Goal: Task Accomplishment & Management: Use online tool/utility

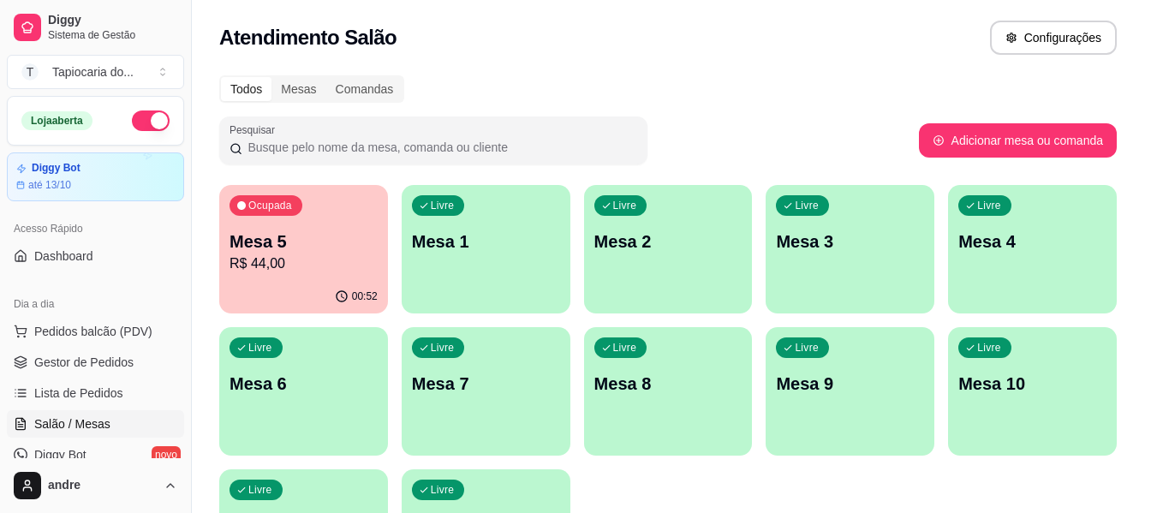
select select "TABLE"
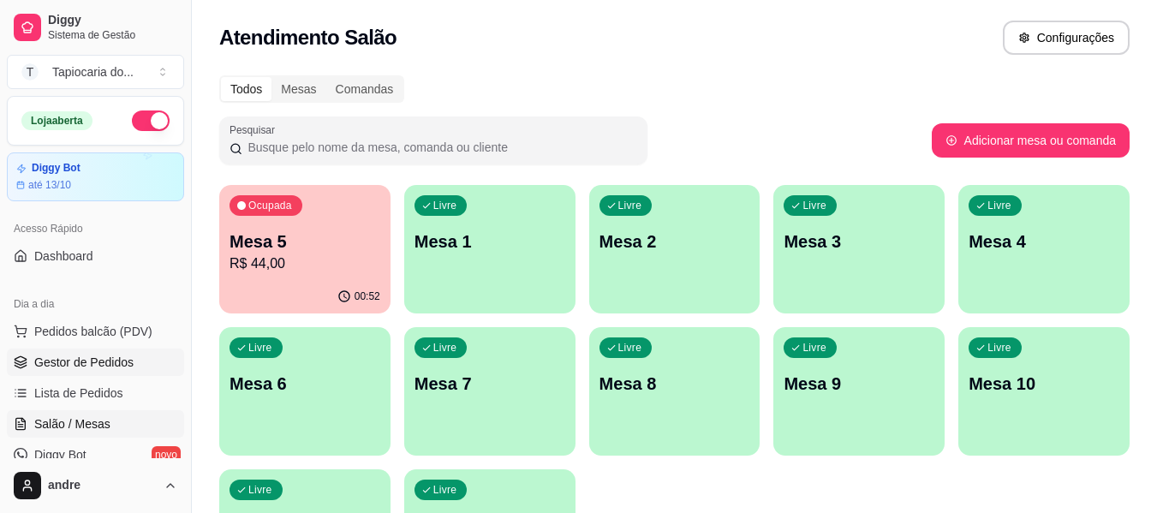
click at [112, 356] on span "Gestor de Pedidos" at bounding box center [83, 362] width 99 height 17
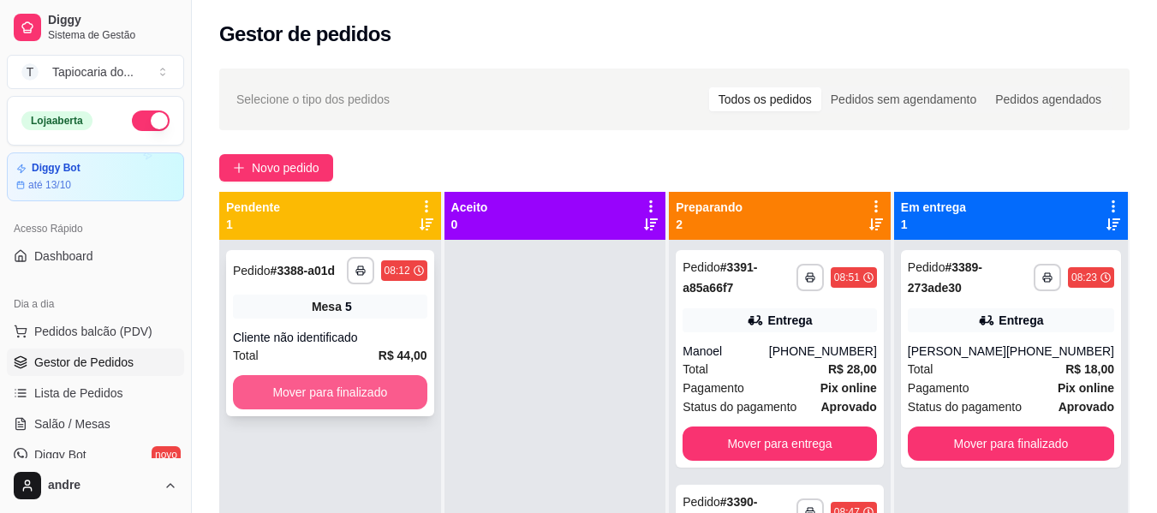
click at [361, 390] on button "Mover para finalizado" at bounding box center [330, 392] width 194 height 34
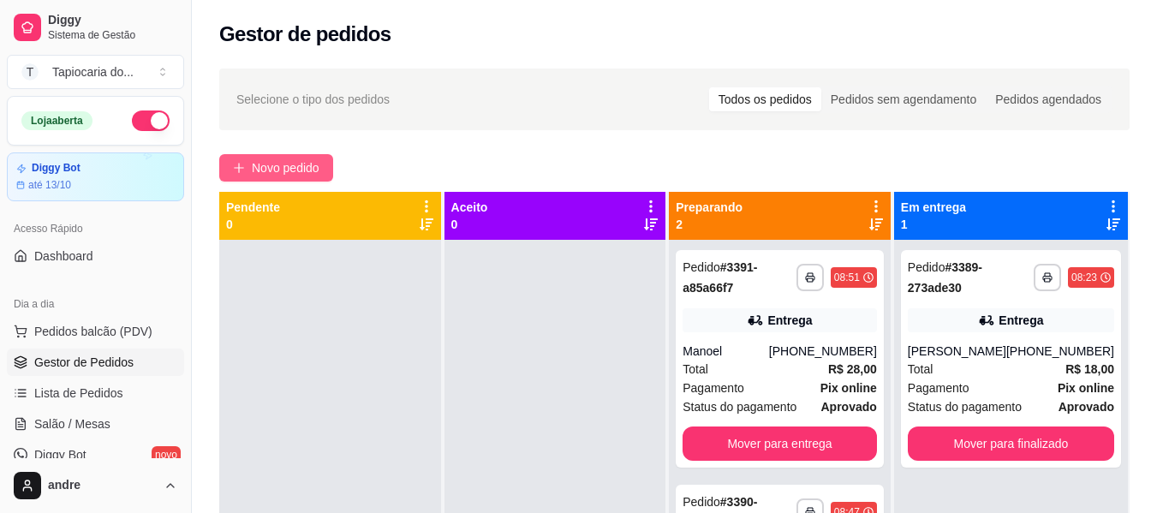
scroll to position [48, 0]
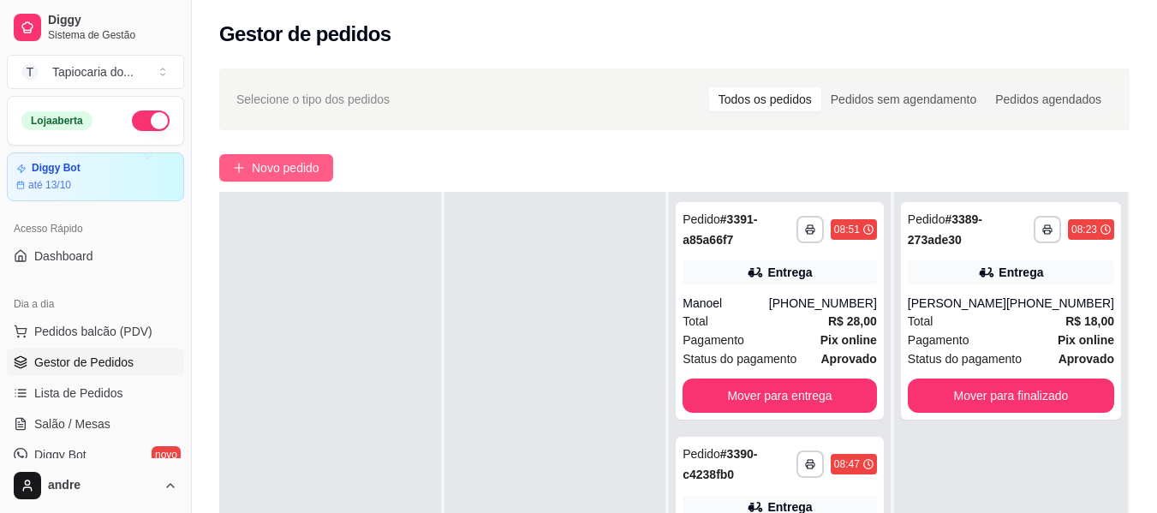
click at [281, 169] on span "Novo pedido" at bounding box center [286, 167] width 68 height 19
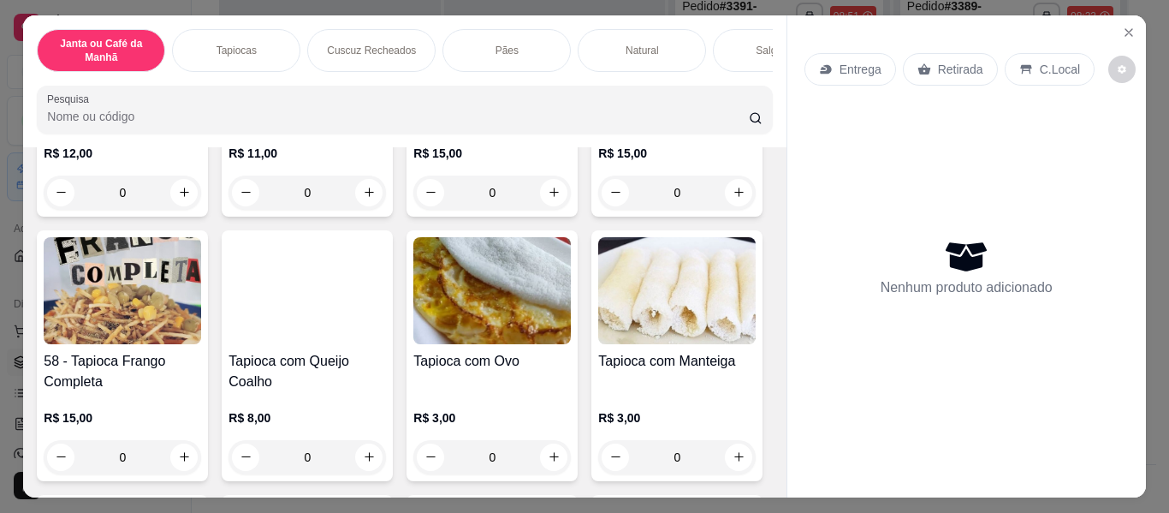
scroll to position [1455, 0]
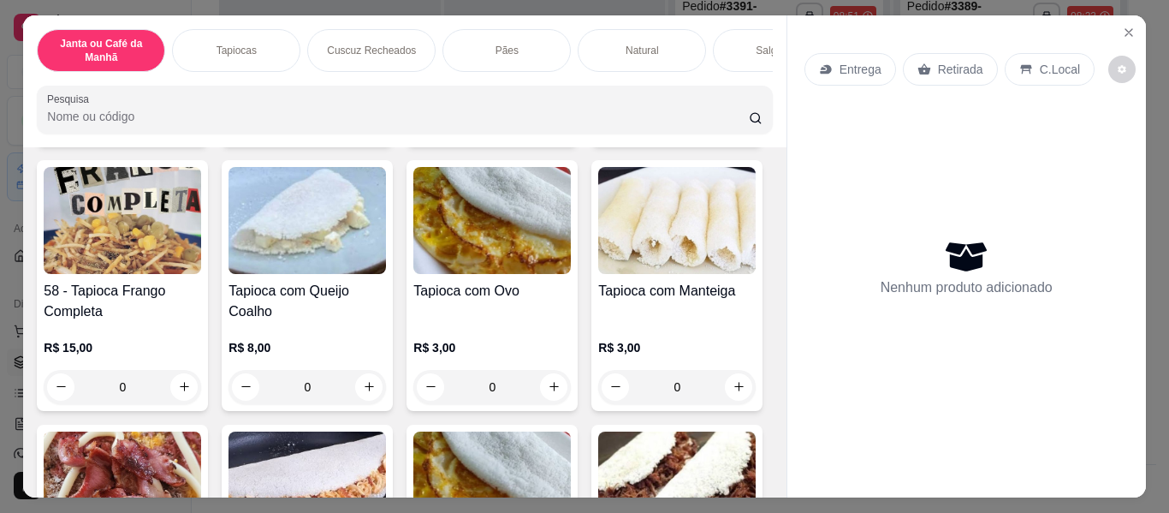
click at [191, 128] on icon "increase-product-quantity" at bounding box center [184, 122] width 13 height 13
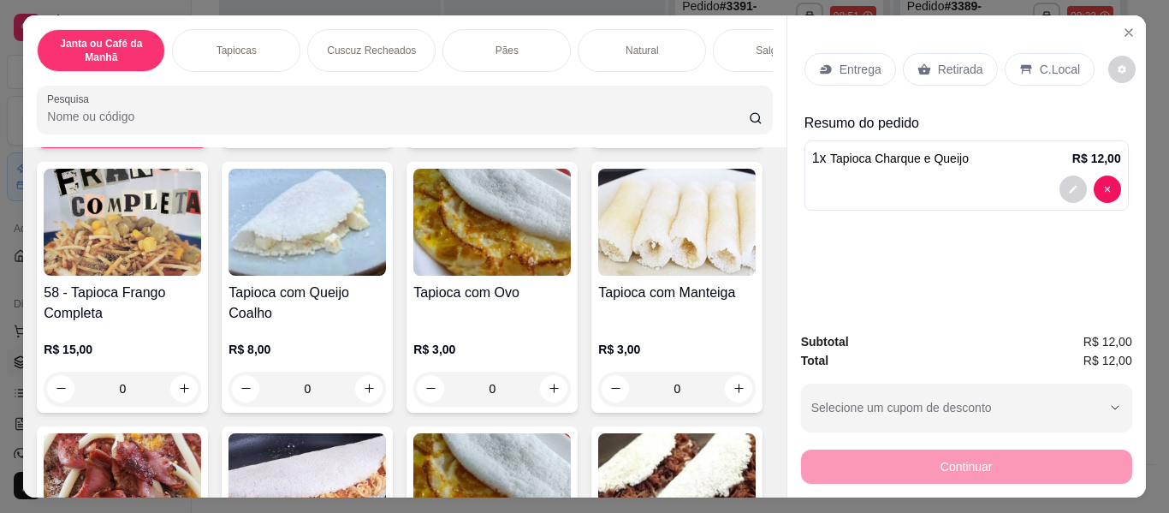
type input "1"
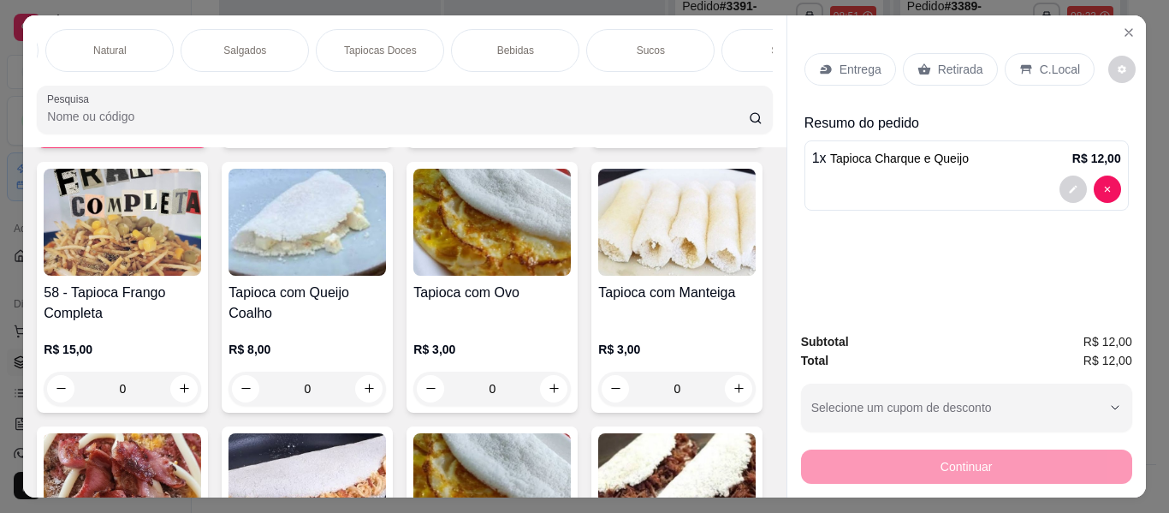
scroll to position [0, 582]
click at [560, 37] on div "Sucos" at bounding box center [601, 50] width 128 height 43
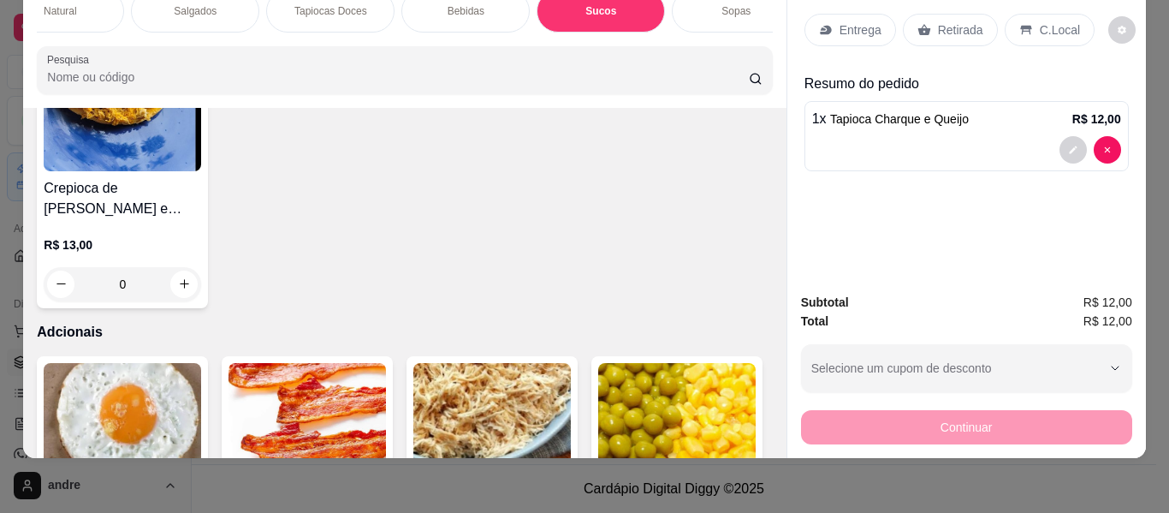
scroll to position [9091, 0]
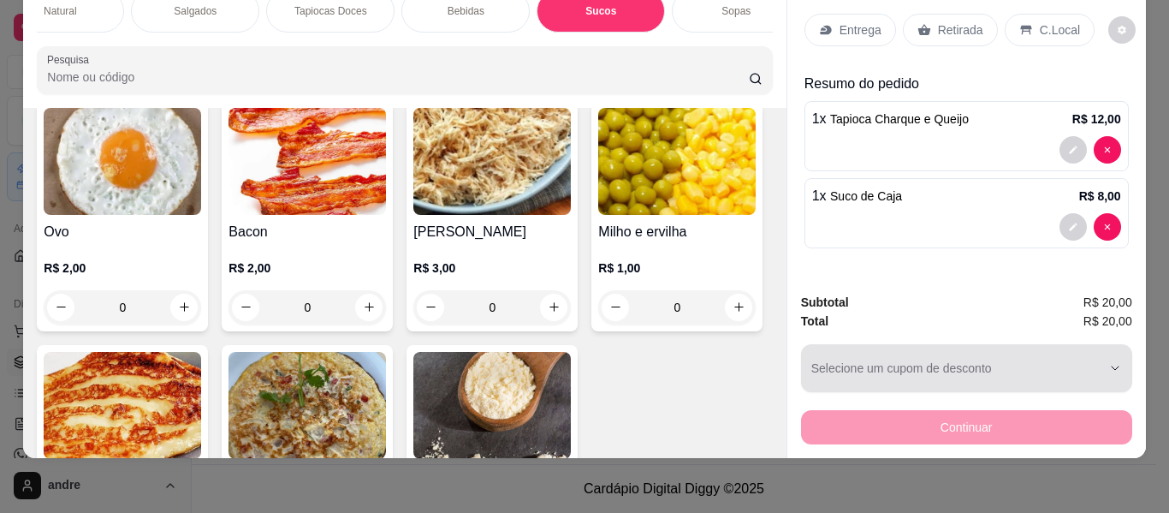
type input "1"
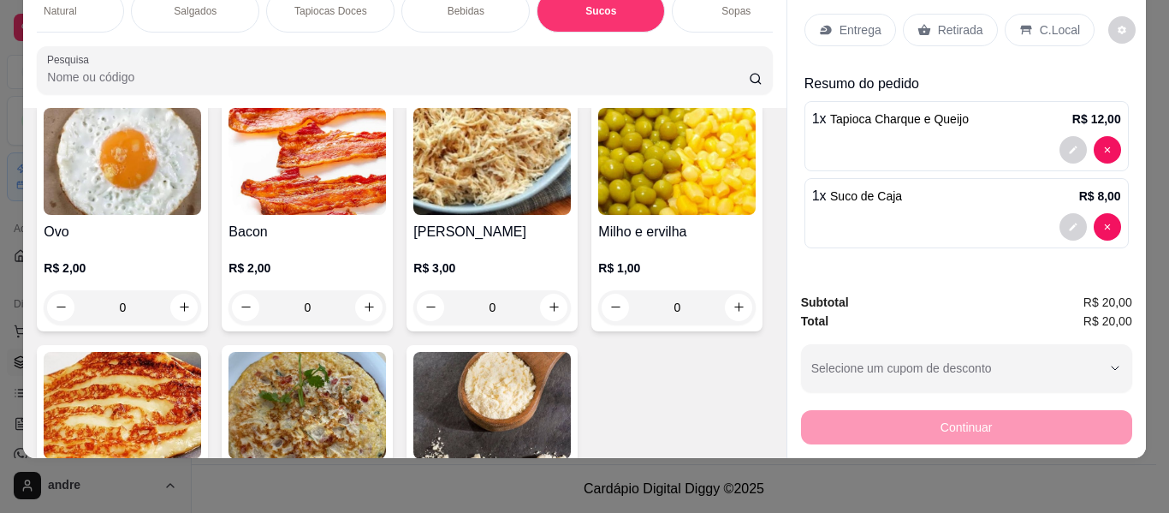
click at [851, 21] on p "Entrega" at bounding box center [861, 29] width 42 height 17
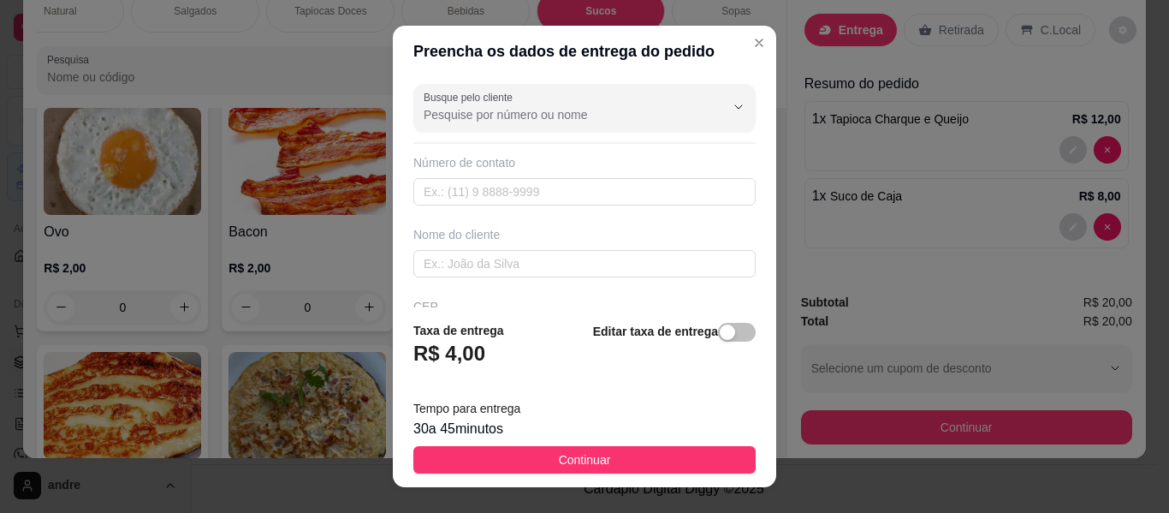
click at [456, 207] on div "Busque pelo cliente Número de contato Nome do cliente CEP Rua/[GEOGRAPHIC_DATA]" at bounding box center [585, 192] width 384 height 230
click at [458, 192] on input "text" at bounding box center [584, 191] width 342 height 27
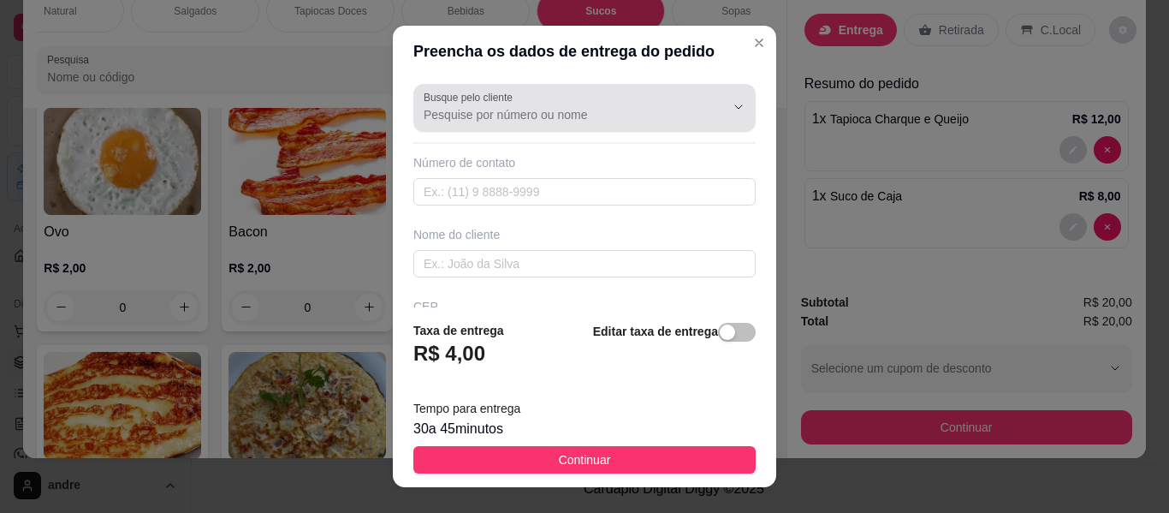
click at [482, 122] on input "Busque pelo cliente" at bounding box center [561, 114] width 274 height 17
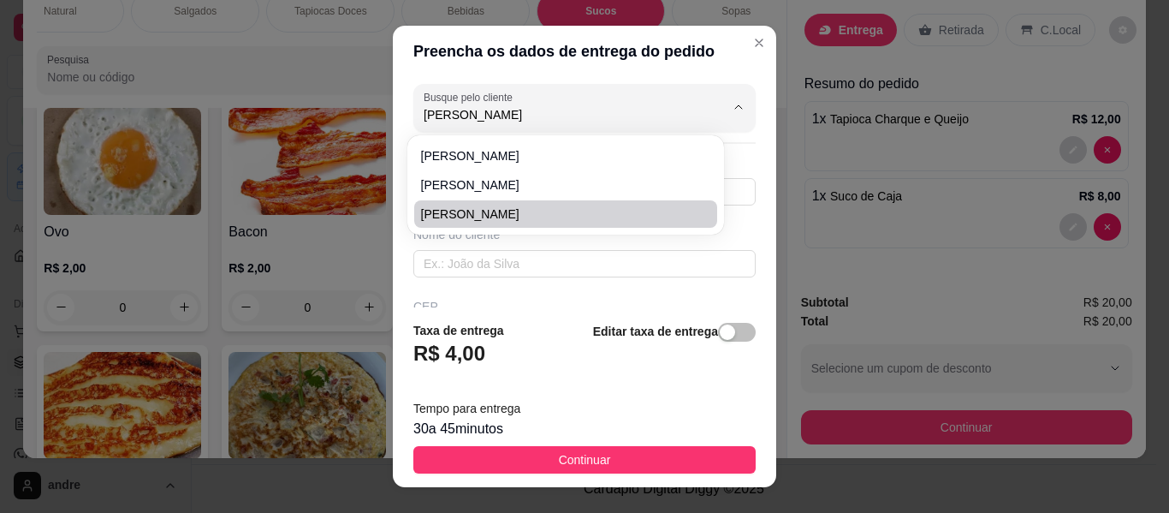
click at [491, 210] on span "[PERSON_NAME]" at bounding box center [557, 213] width 272 height 17
type input "[PERSON_NAME]"
type input "83991080844"
type input "[PERSON_NAME]"
type input "Escola Técnica de Enfermagem"
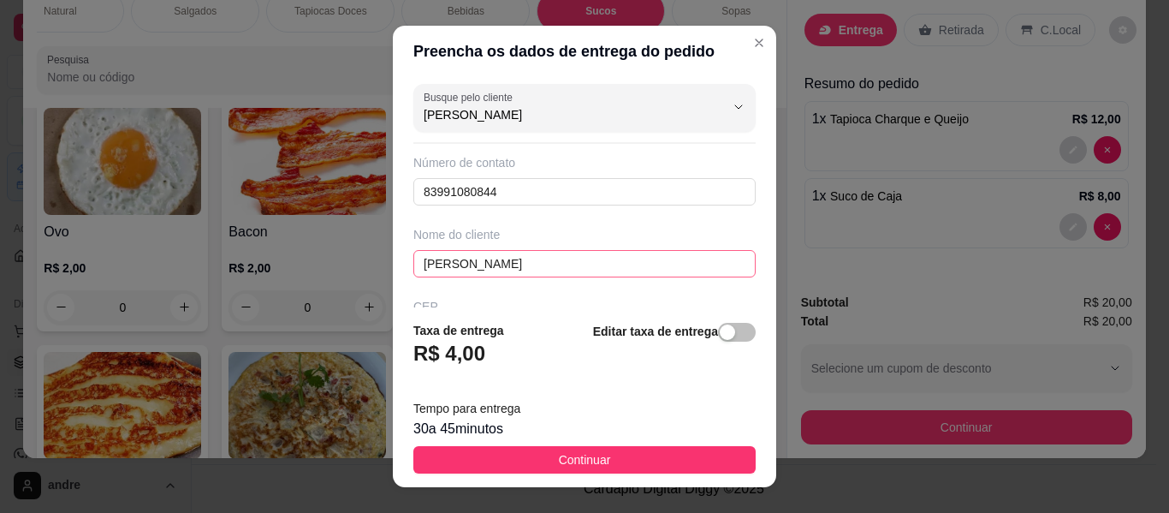
scroll to position [347, 0]
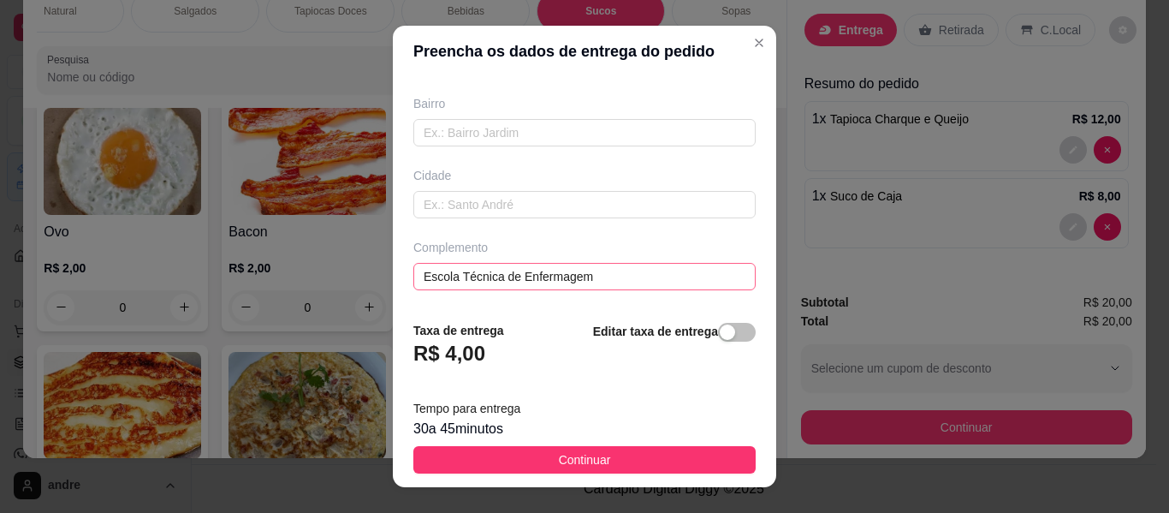
type input "[PERSON_NAME]"
drag, startPoint x: 608, startPoint y: 275, endPoint x: 333, endPoint y: 302, distance: 276.2
click at [333, 302] on div "Preencha os dados de entrega do pedido Busque pelo cliente [PERSON_NAME] Número…" at bounding box center [584, 256] width 1169 height 513
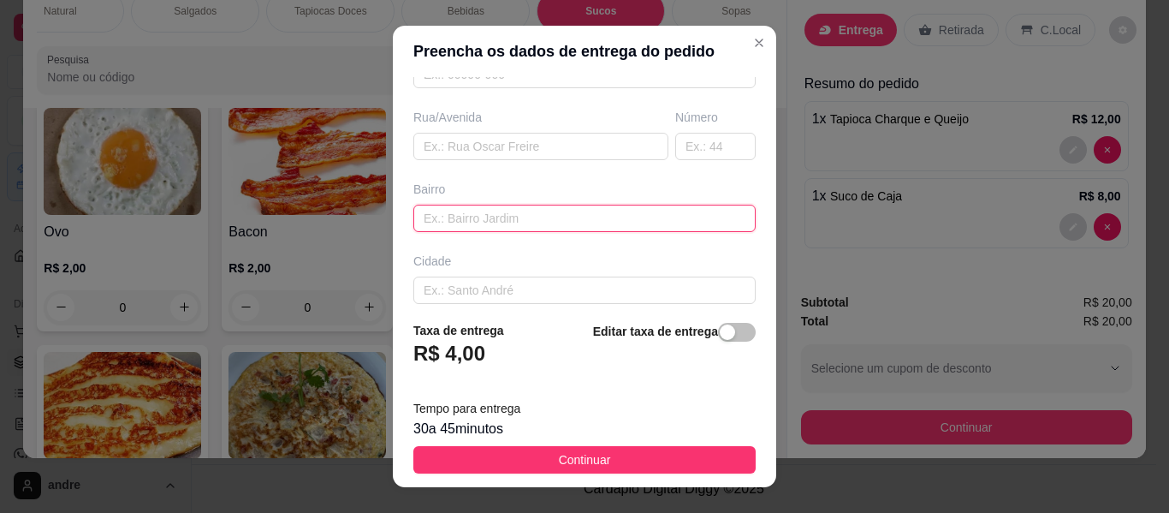
click at [457, 224] on input "text" at bounding box center [584, 218] width 342 height 27
type input "Planalto Central"
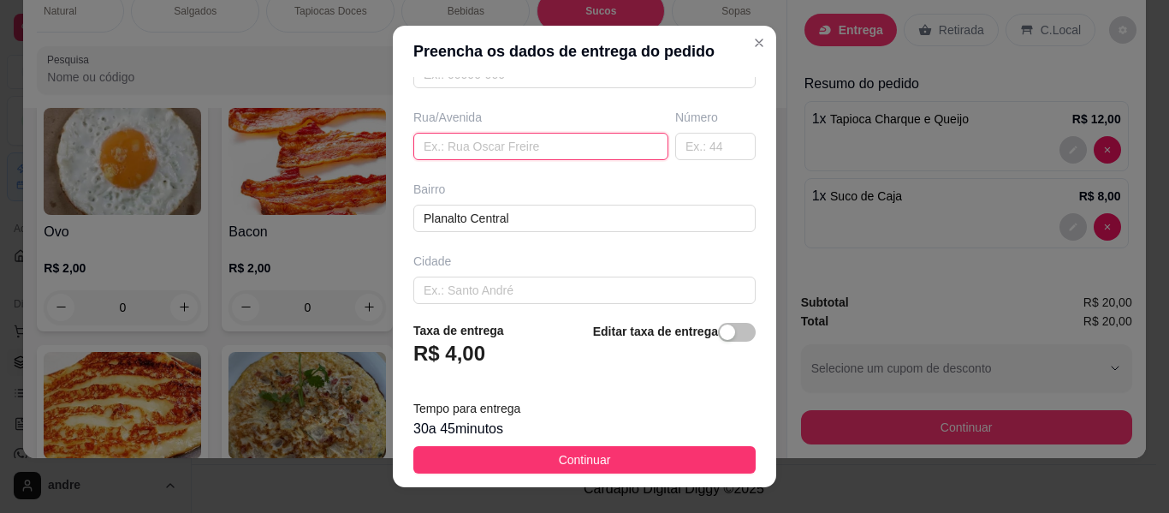
click at [524, 150] on input "text" at bounding box center [540, 146] width 255 height 27
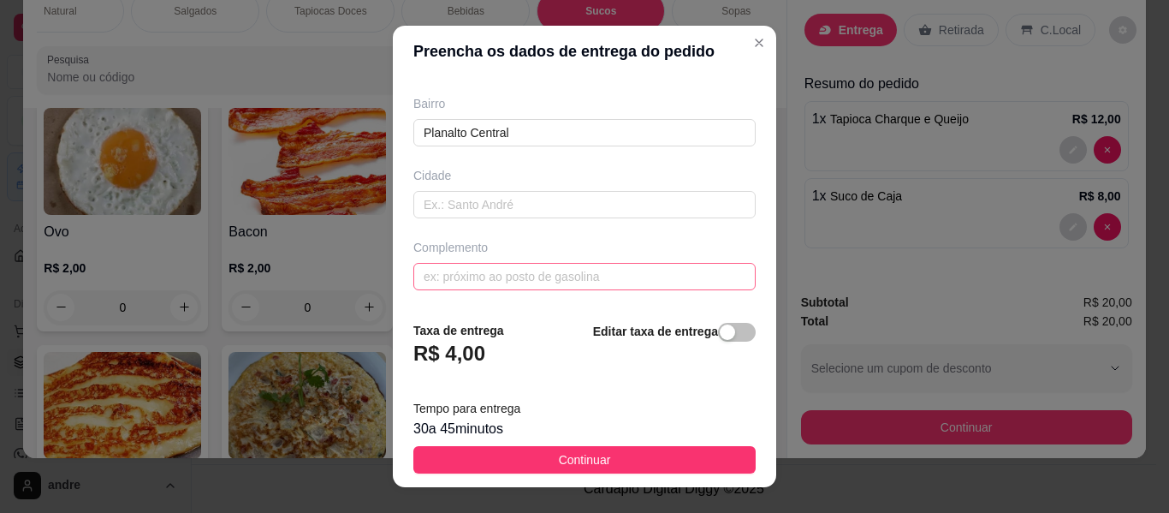
scroll to position [29, 0]
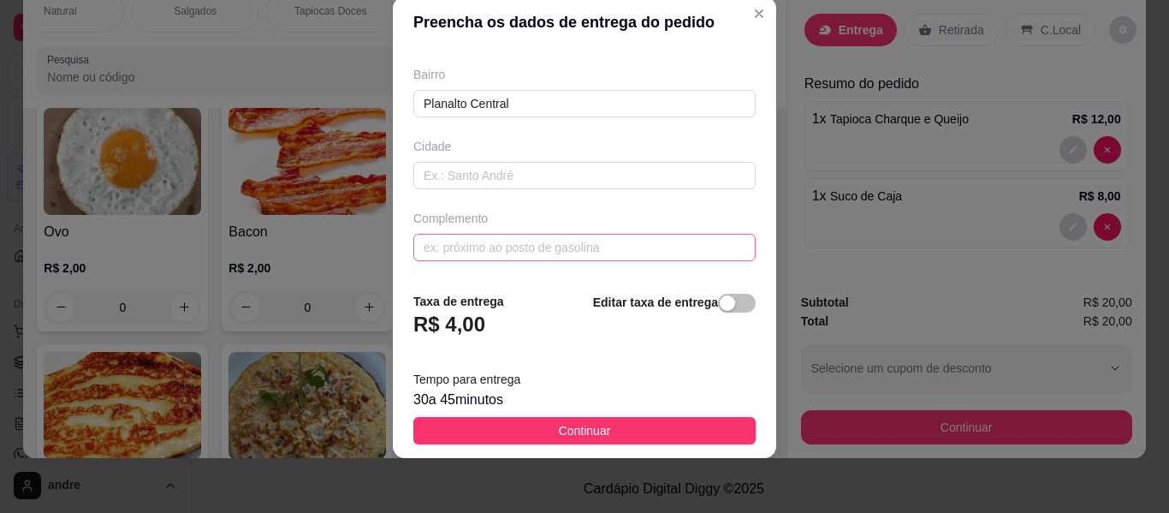
type input "[PERSON_NAME]"
click at [525, 243] on input "text" at bounding box center [584, 247] width 342 height 27
type input "Apartamento Mirian 8"
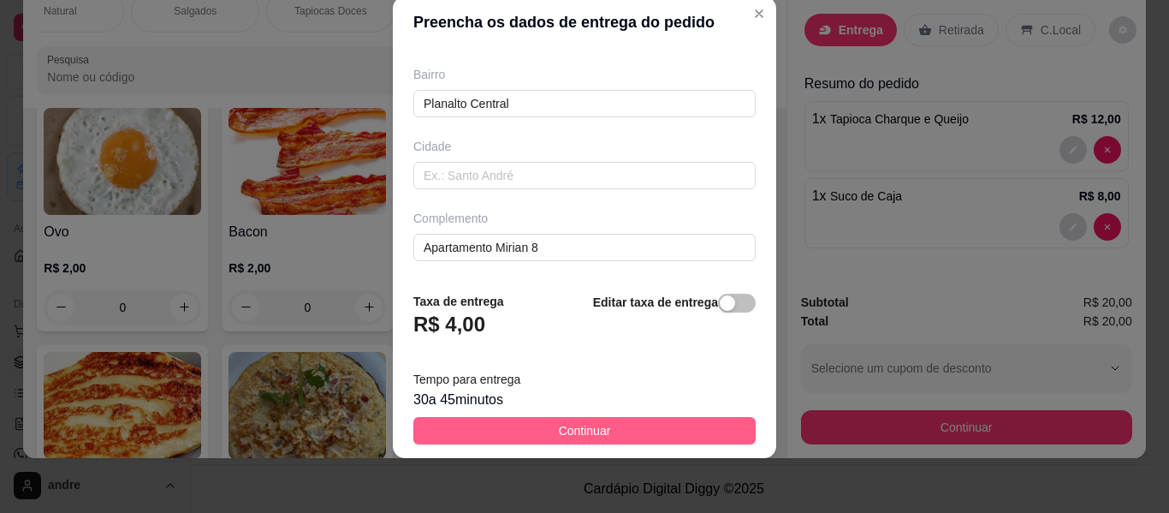
click at [671, 430] on button "Continuar" at bounding box center [584, 430] width 342 height 27
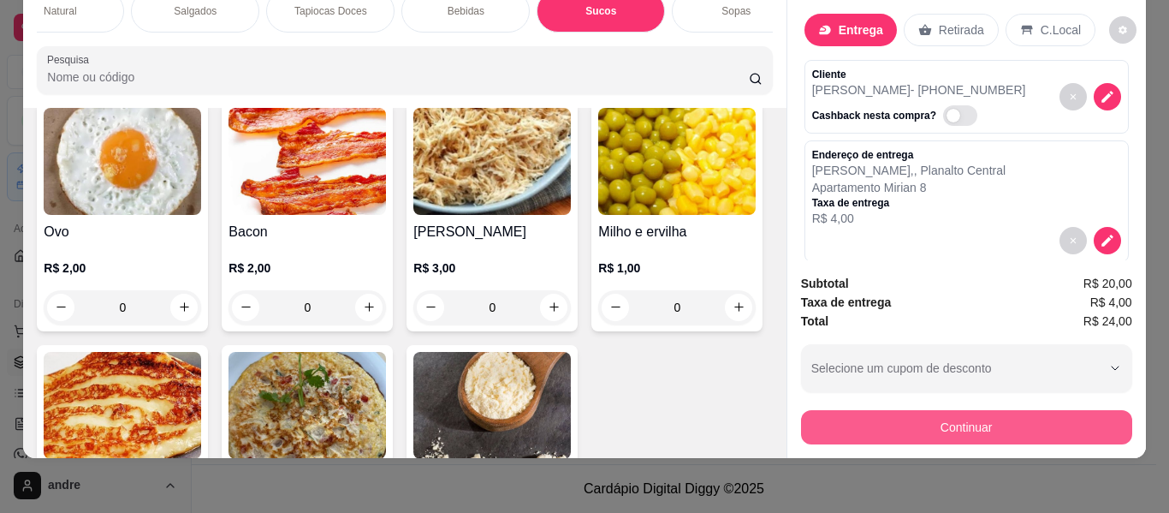
click at [930, 412] on button "Continuar" at bounding box center [966, 427] width 331 height 34
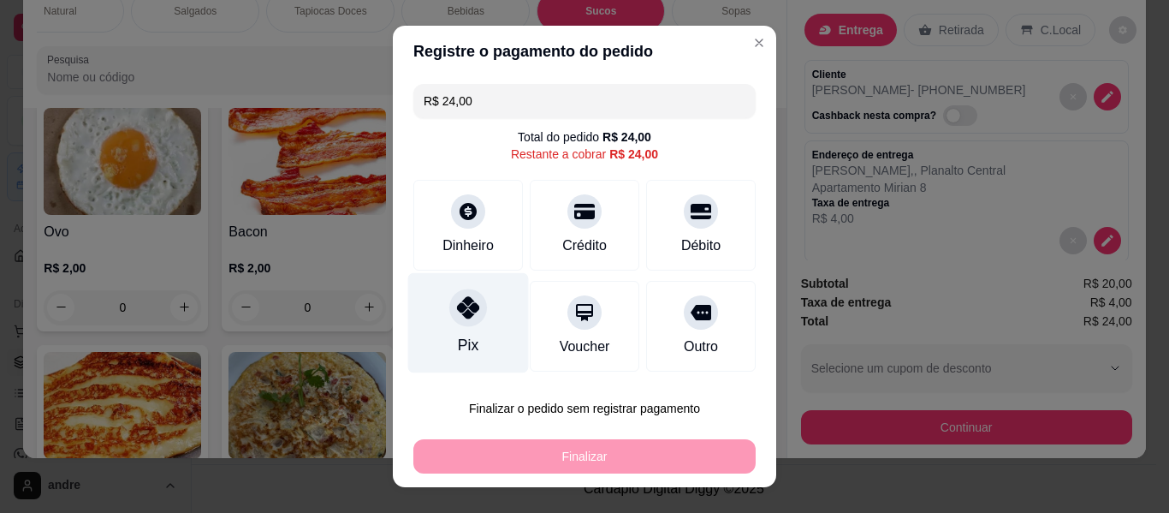
click at [476, 321] on div "Pix" at bounding box center [468, 323] width 121 height 100
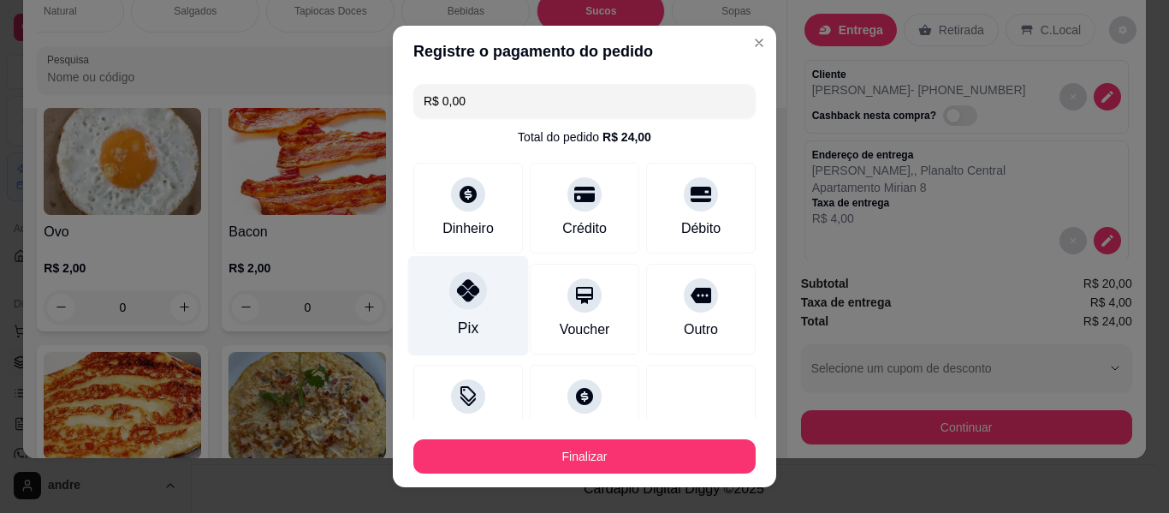
type input "R$ 0,00"
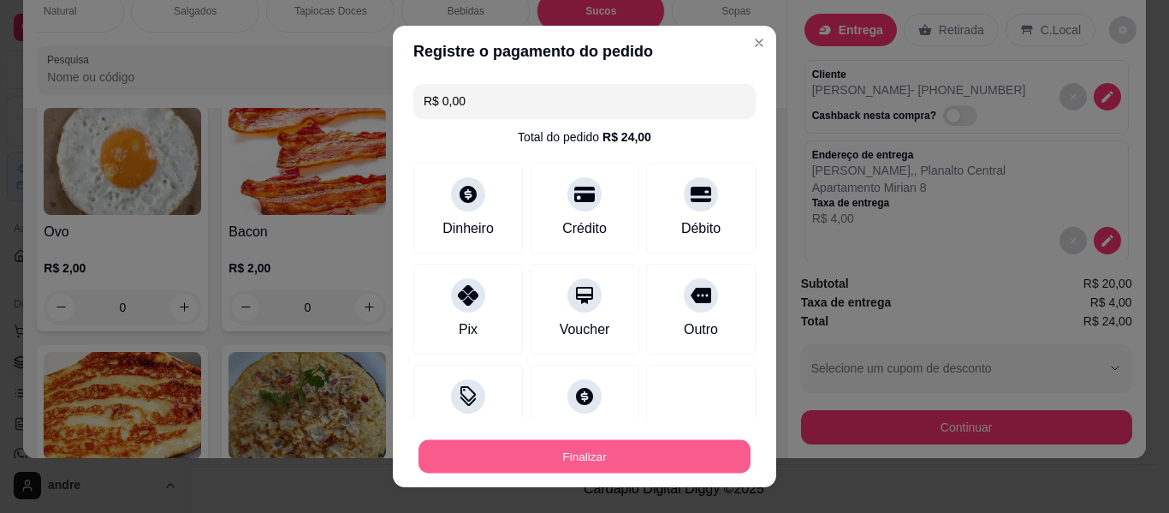
click at [681, 461] on button "Finalizar" at bounding box center [585, 456] width 332 height 33
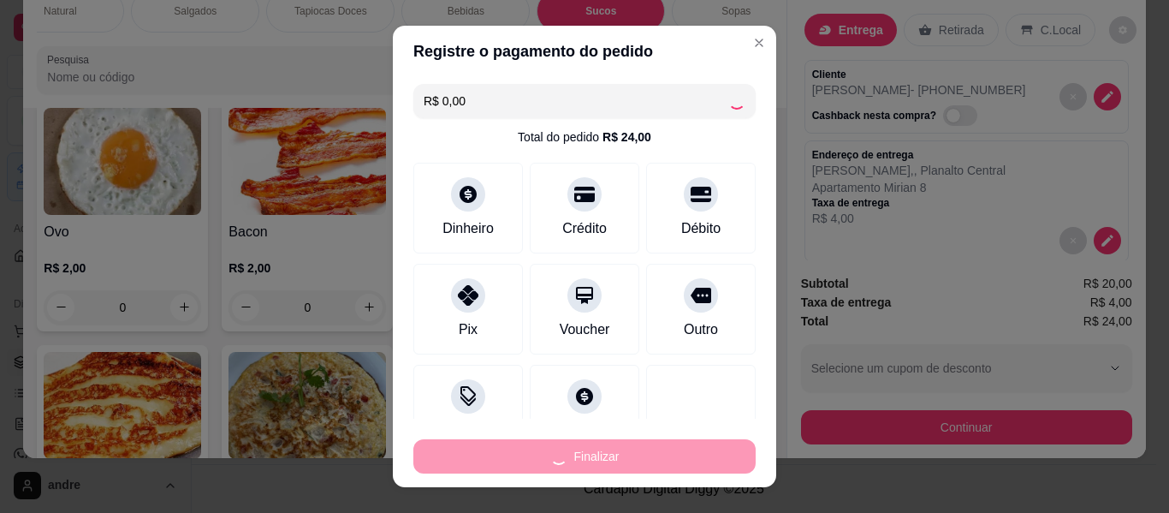
type input "0"
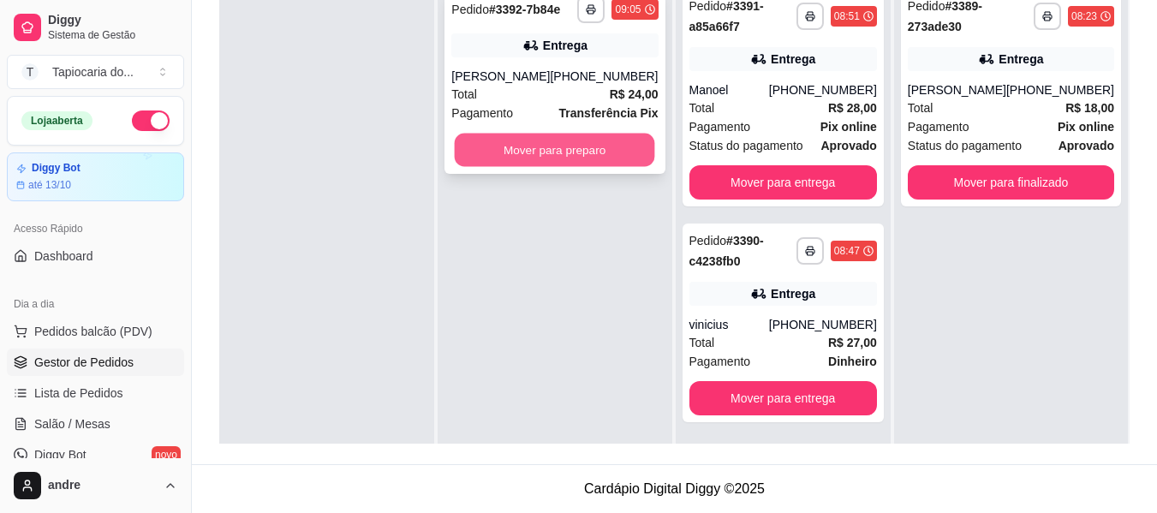
click at [581, 155] on button "Mover para preparo" at bounding box center [555, 150] width 200 height 33
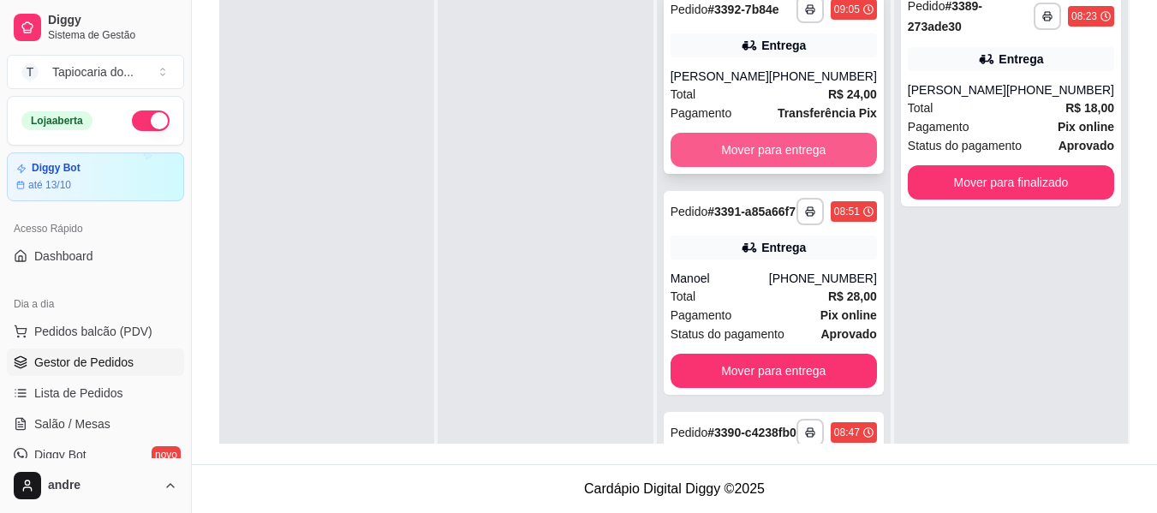
click at [800, 164] on button "Mover para entrega" at bounding box center [773, 150] width 206 height 34
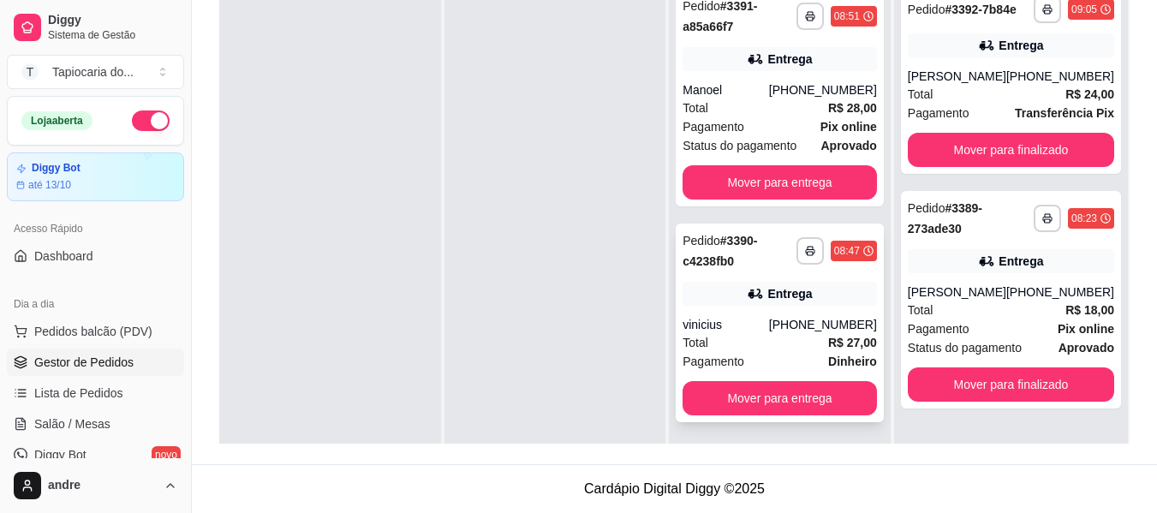
click at [808, 335] on div "Total R$ 27,00" at bounding box center [779, 342] width 194 height 19
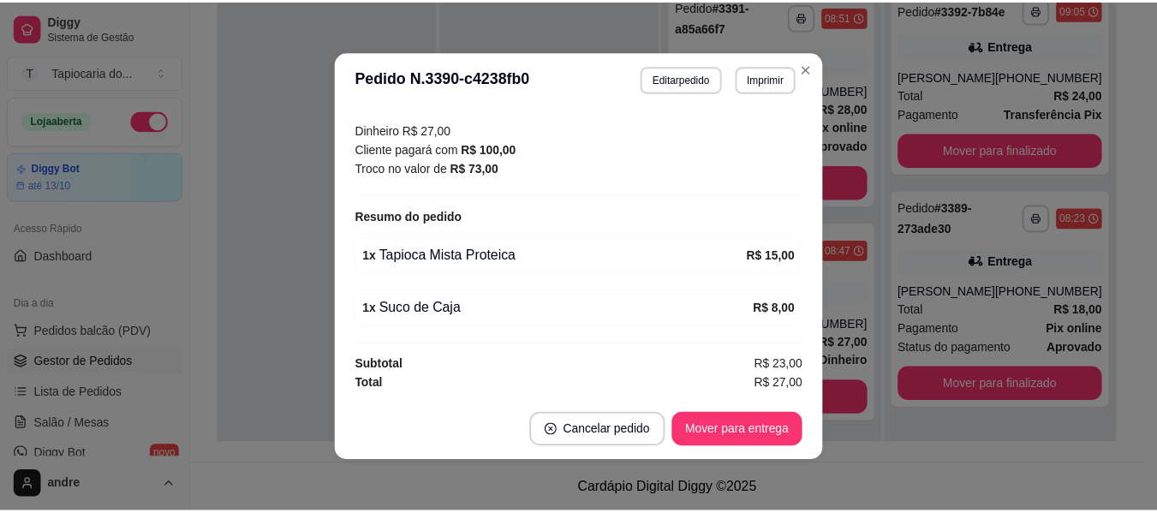
scroll to position [3, 0]
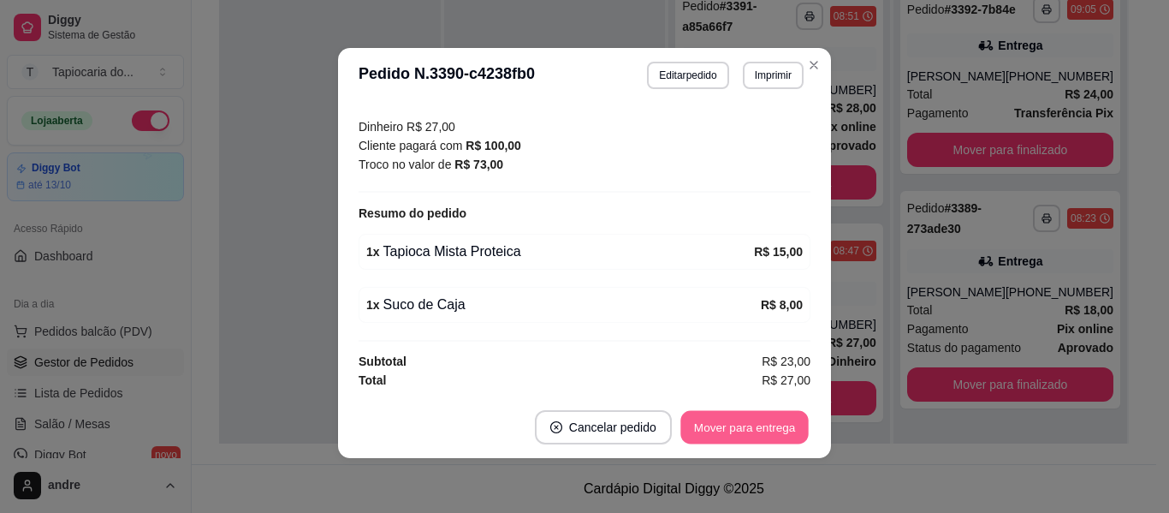
click at [749, 431] on button "Mover para entrega" at bounding box center [745, 427] width 128 height 33
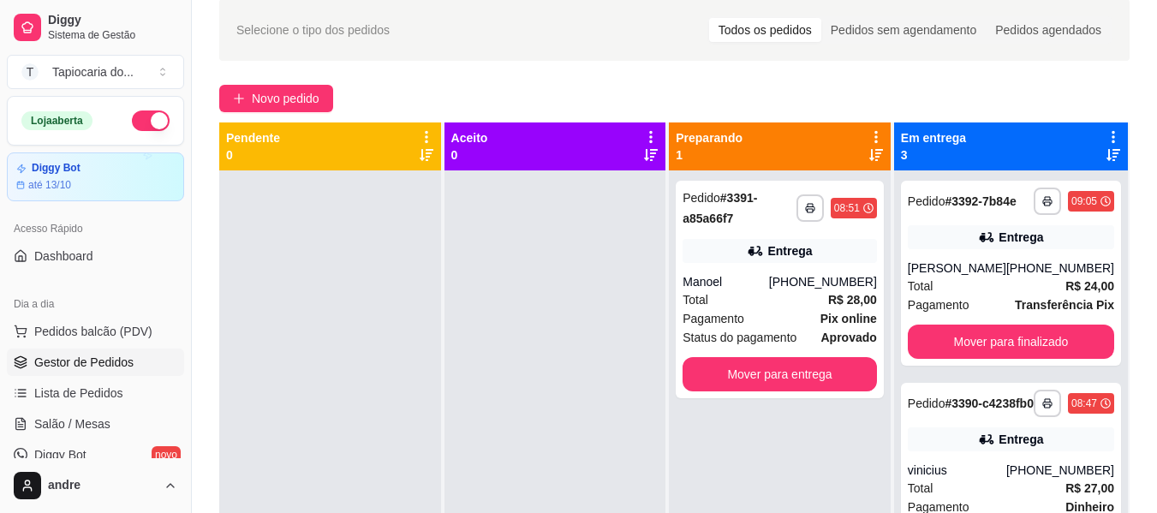
scroll to position [0, 0]
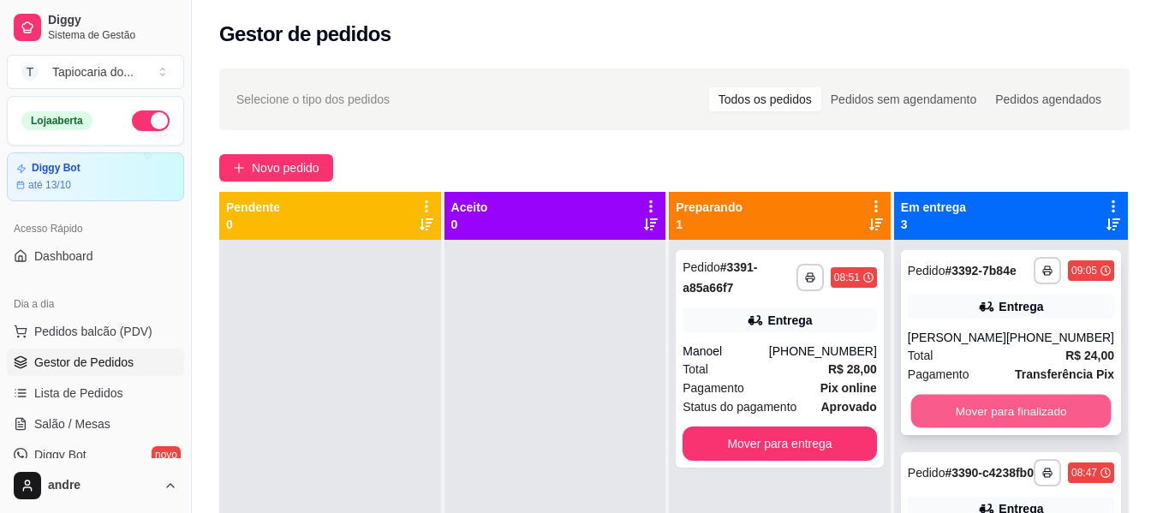
click at [994, 424] on button "Mover para finalizado" at bounding box center [1010, 411] width 200 height 33
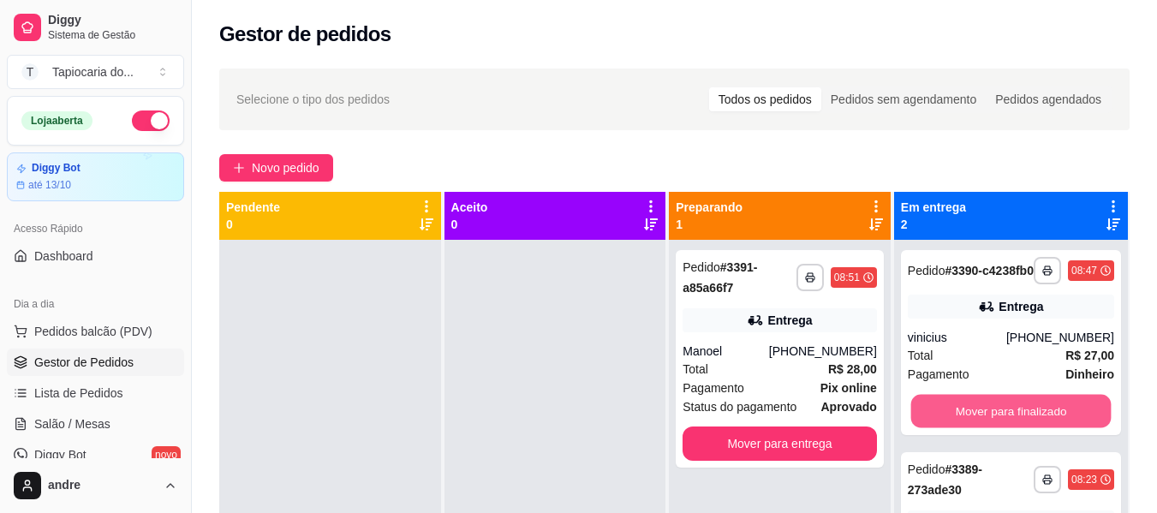
click at [994, 424] on button "Mover para finalizado" at bounding box center [1010, 411] width 200 height 33
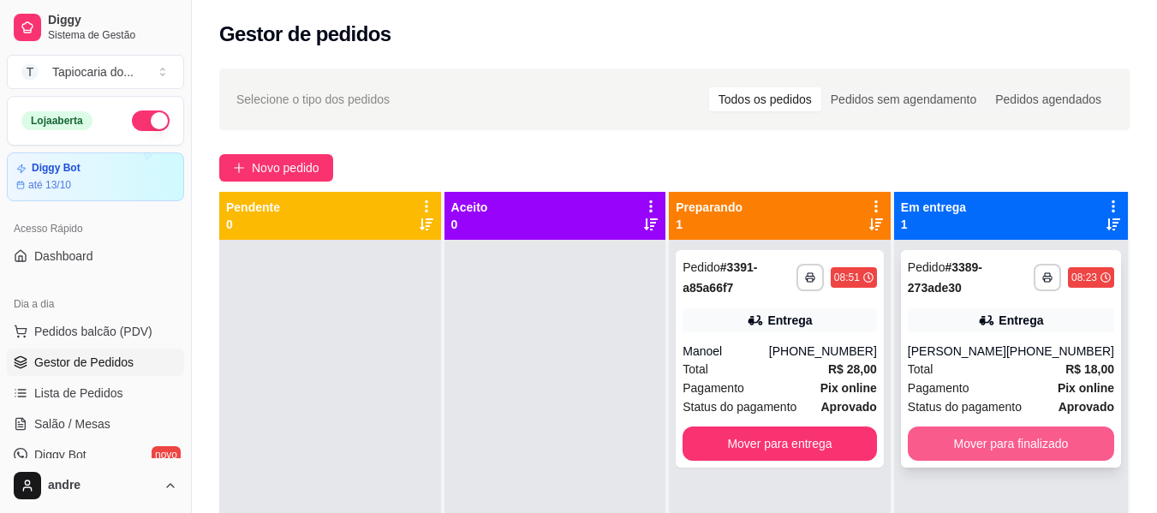
click at [1020, 452] on button "Mover para finalizado" at bounding box center [1010, 443] width 206 height 34
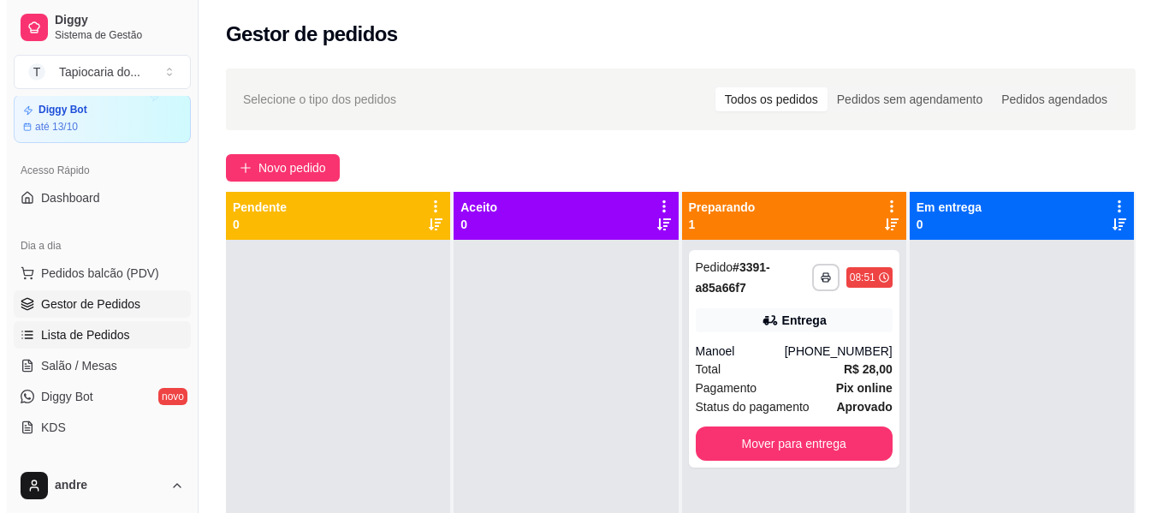
scroll to position [86, 0]
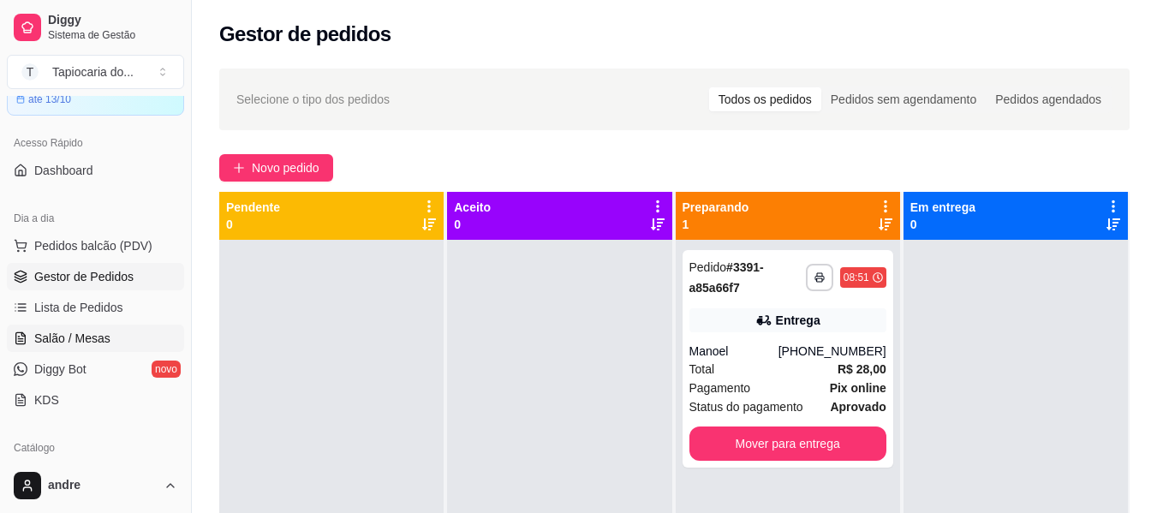
click at [104, 346] on span "Salão / Mesas" at bounding box center [72, 338] width 76 height 17
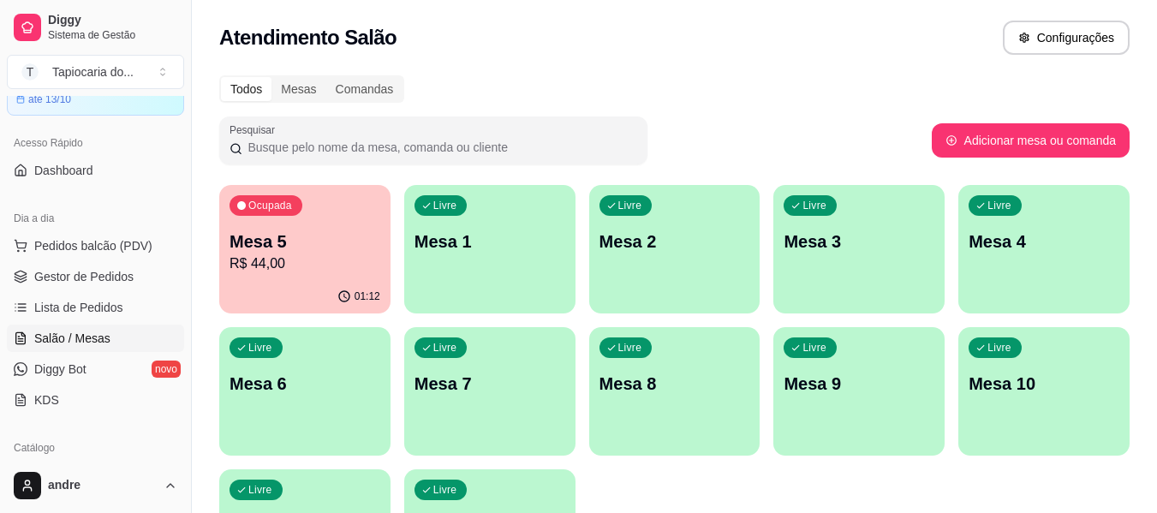
click at [210, 289] on div "Todos Mesas Comandas Pesquisar Adicionar mesa ou comanda Ocupada Mesa 5 R$ 44,0…" at bounding box center [674, 341] width 965 height 553
click at [239, 289] on div "01:12" at bounding box center [304, 296] width 171 height 33
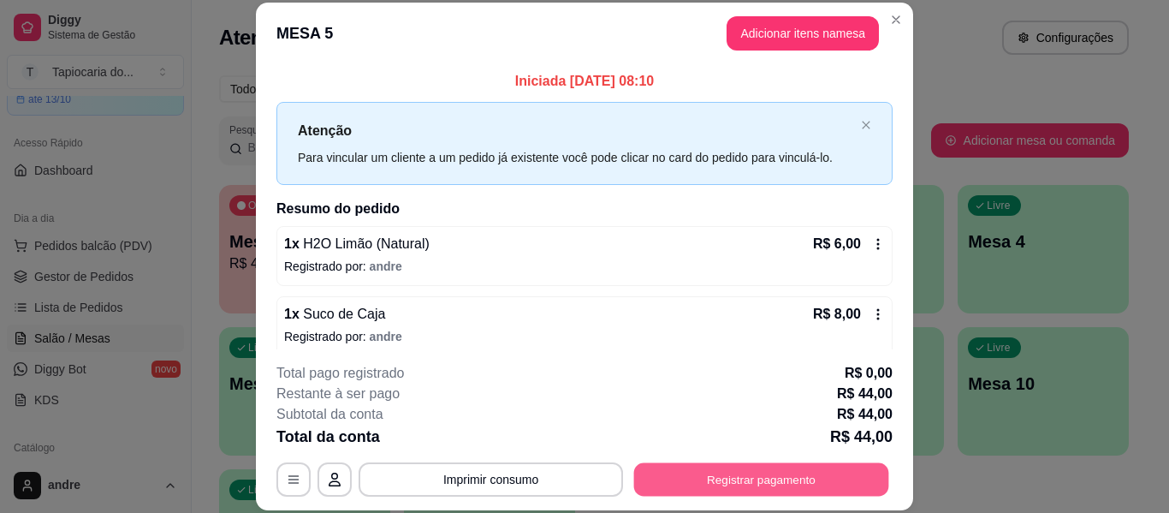
click at [757, 469] on button "Registrar pagamento" at bounding box center [761, 479] width 255 height 33
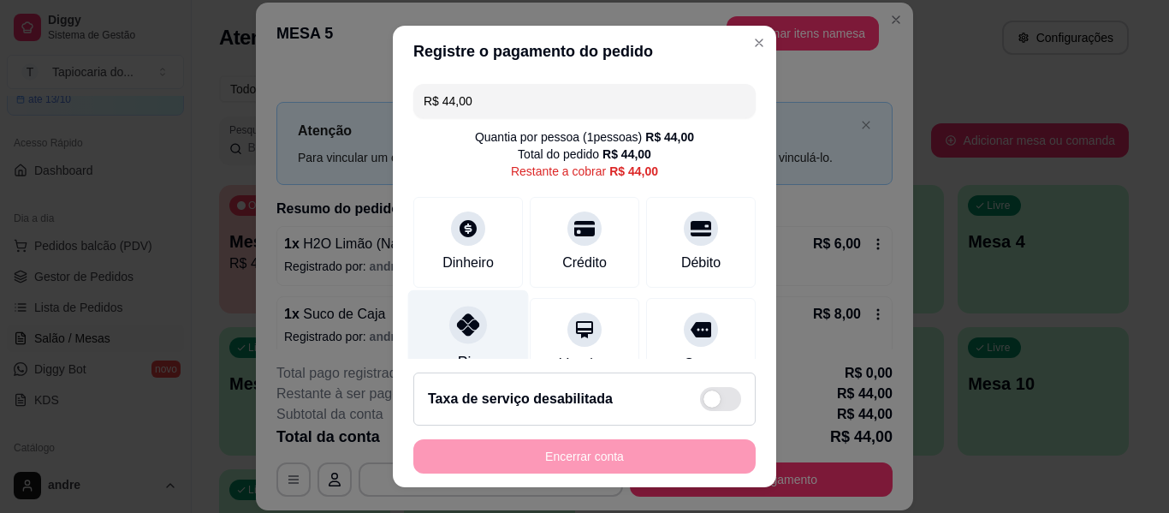
click at [467, 334] on icon at bounding box center [468, 324] width 22 height 22
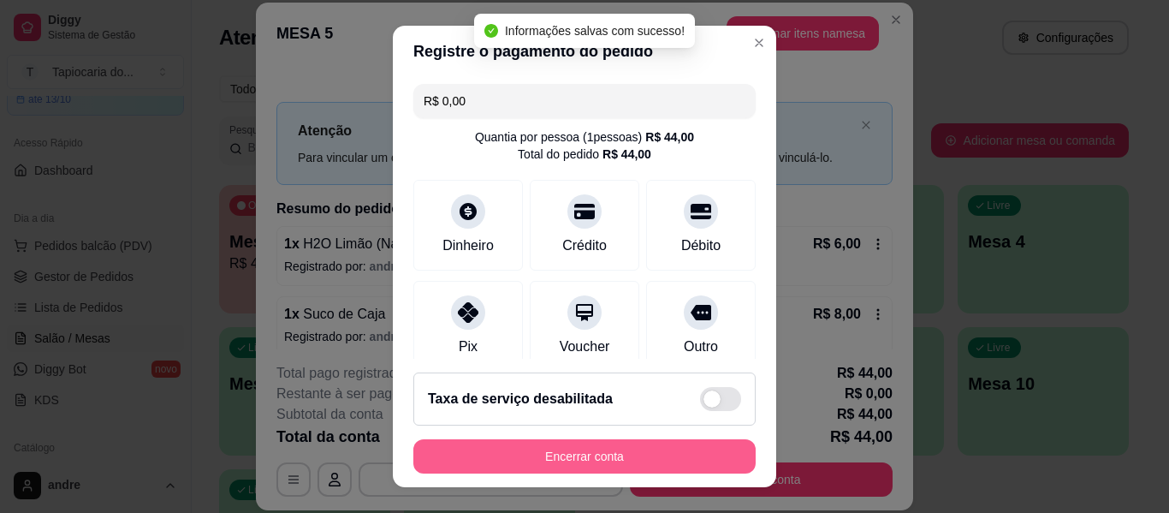
type input "R$ 0,00"
click at [632, 447] on button "Encerrar conta" at bounding box center [585, 456] width 332 height 33
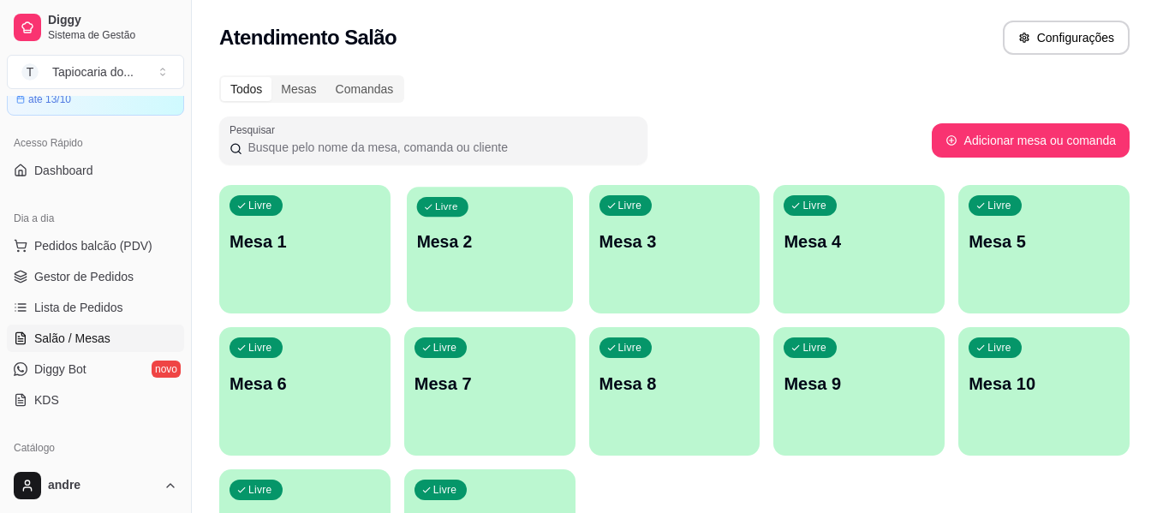
click at [527, 251] on p "Mesa 2" at bounding box center [489, 241] width 146 height 23
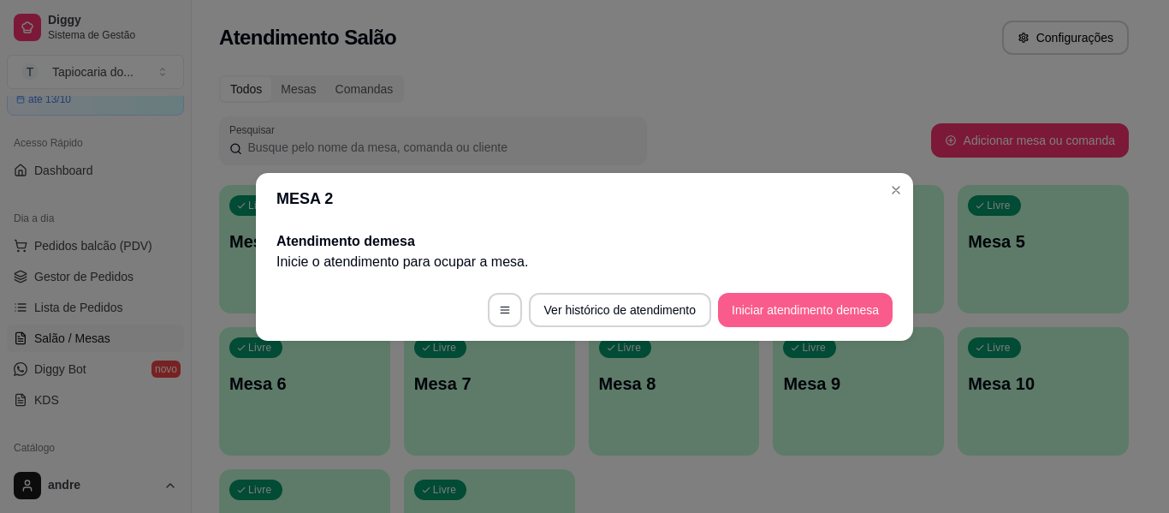
click at [837, 309] on button "Iniciar atendimento de mesa" at bounding box center [805, 310] width 175 height 34
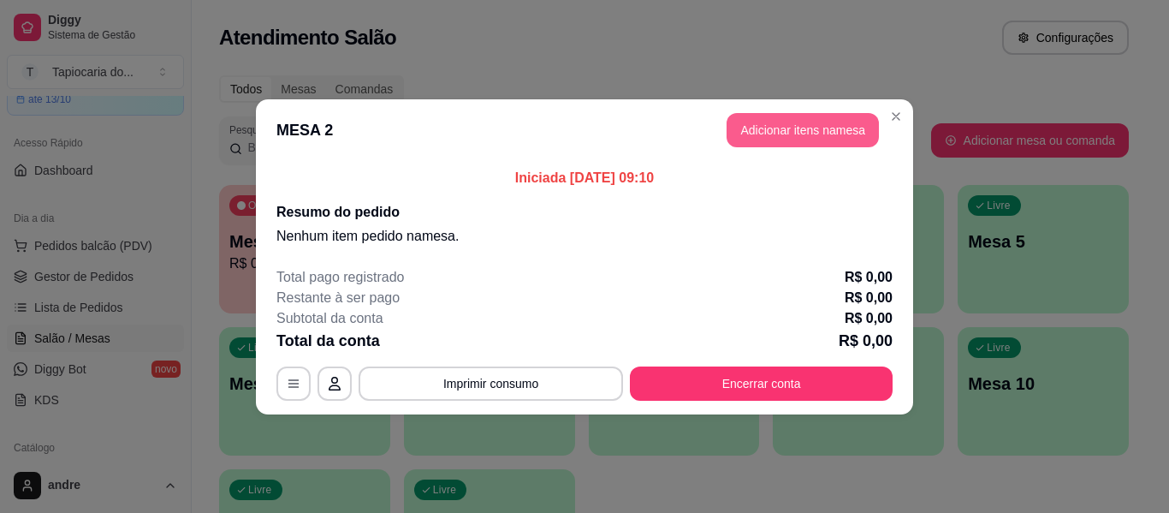
click at [823, 132] on button "Adicionar itens na mesa" at bounding box center [803, 130] width 152 height 34
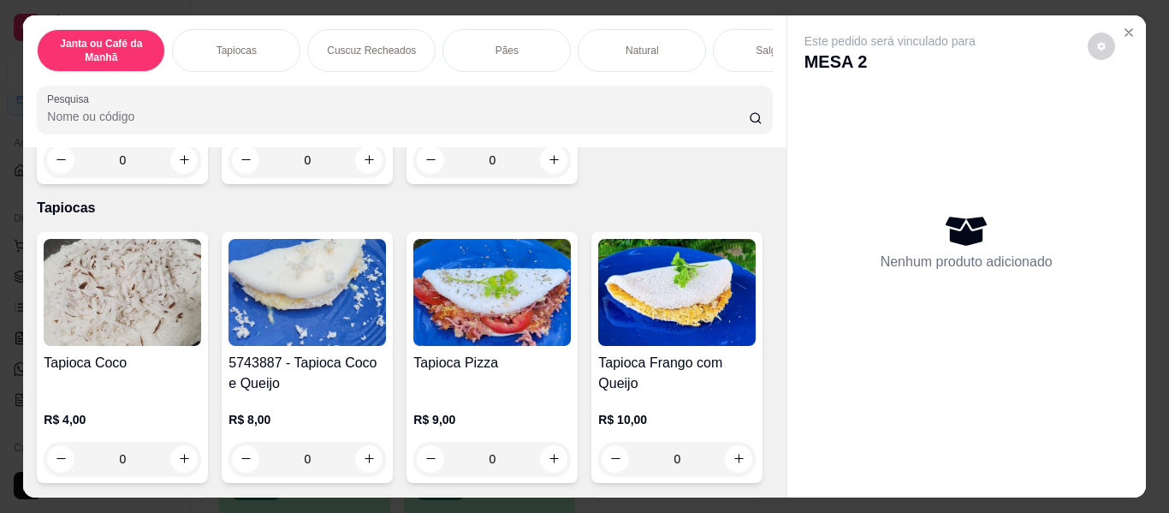
scroll to position [856, 0]
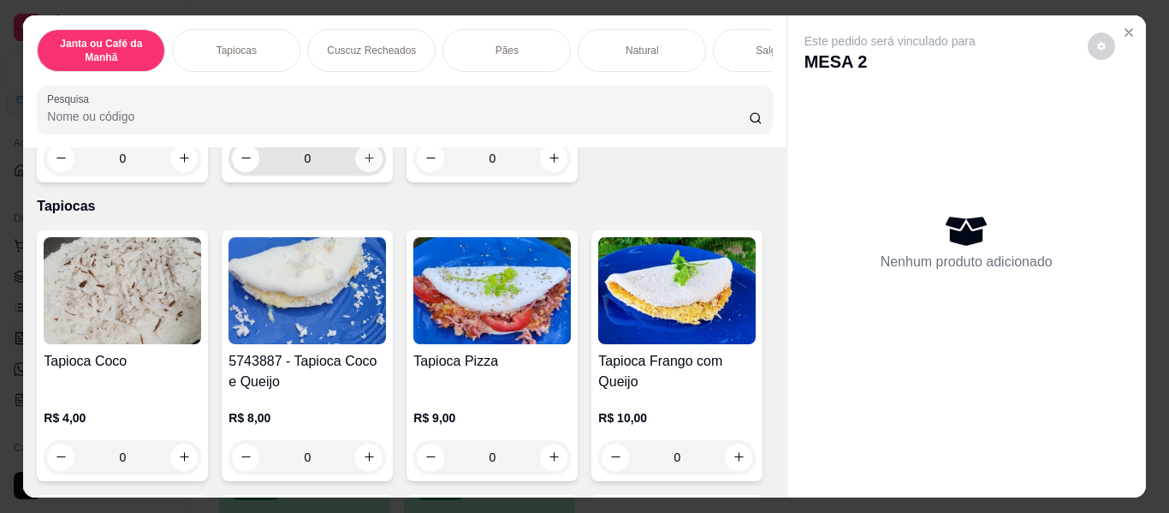
click at [363, 164] on icon "increase-product-quantity" at bounding box center [369, 158] width 13 height 13
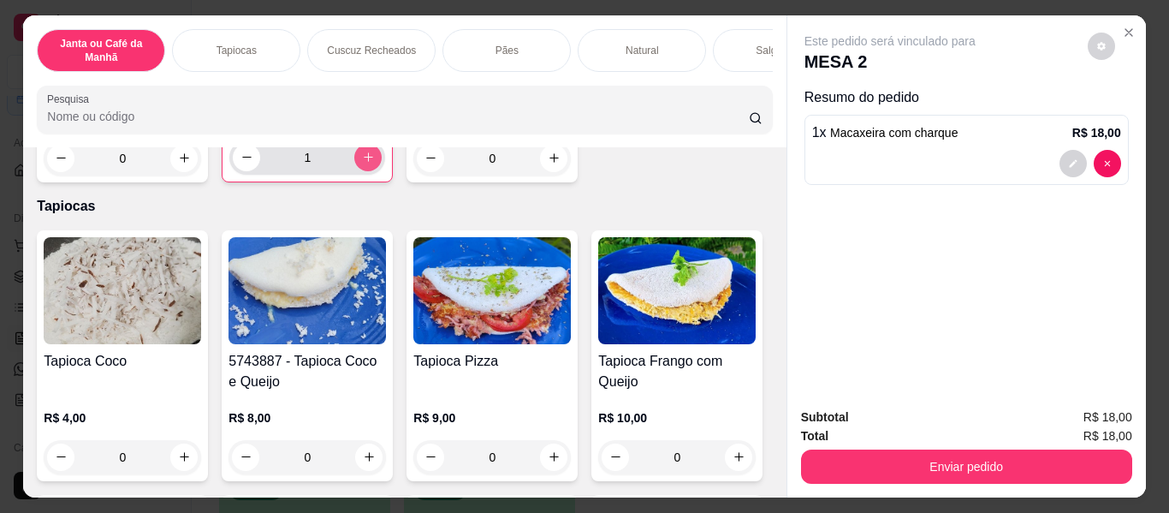
type input "1"
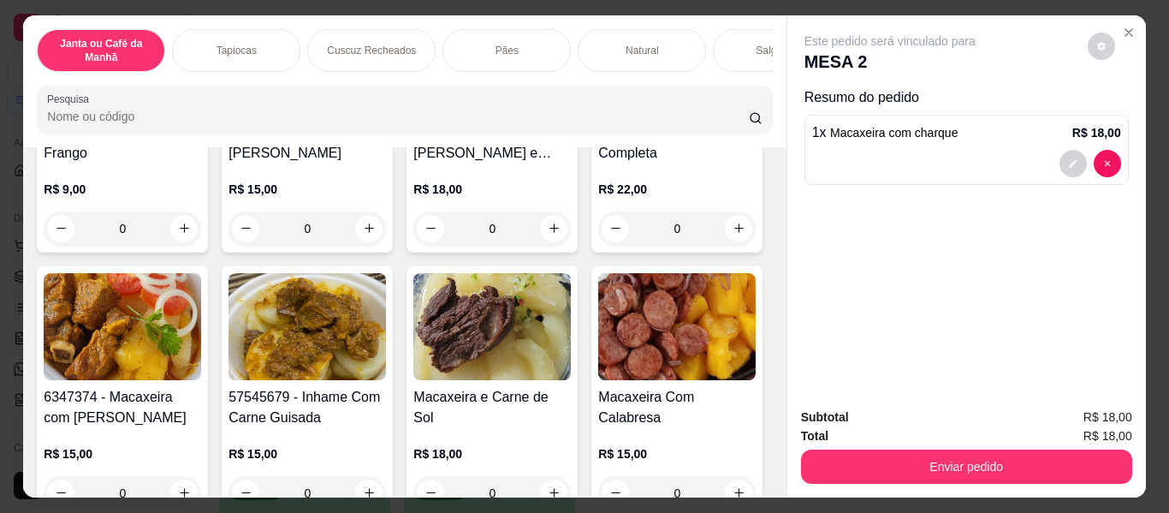
scroll to position [428, 0]
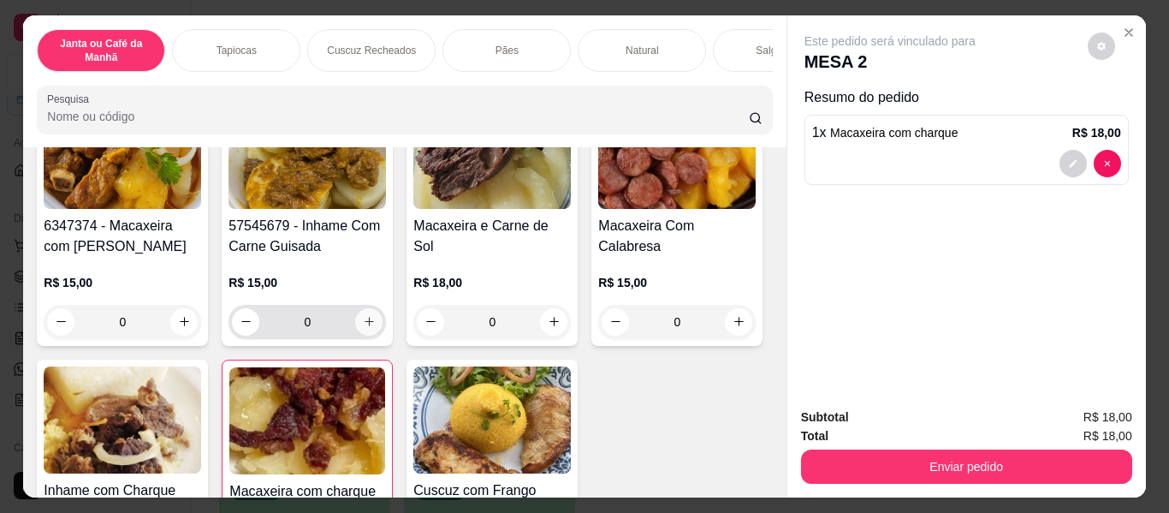
click at [376, 324] on icon "increase-product-quantity" at bounding box center [369, 321] width 13 height 13
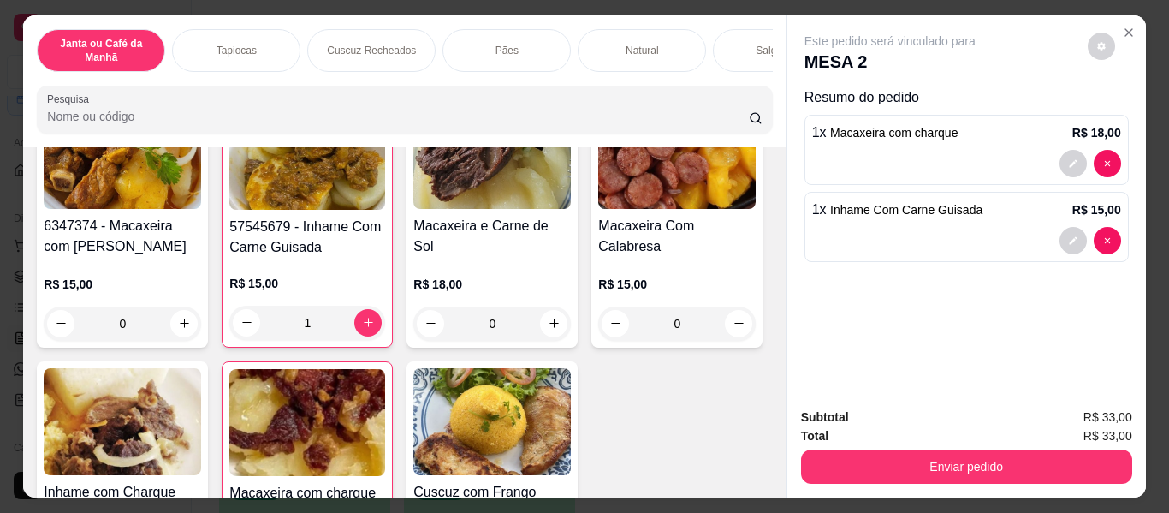
type input "1"
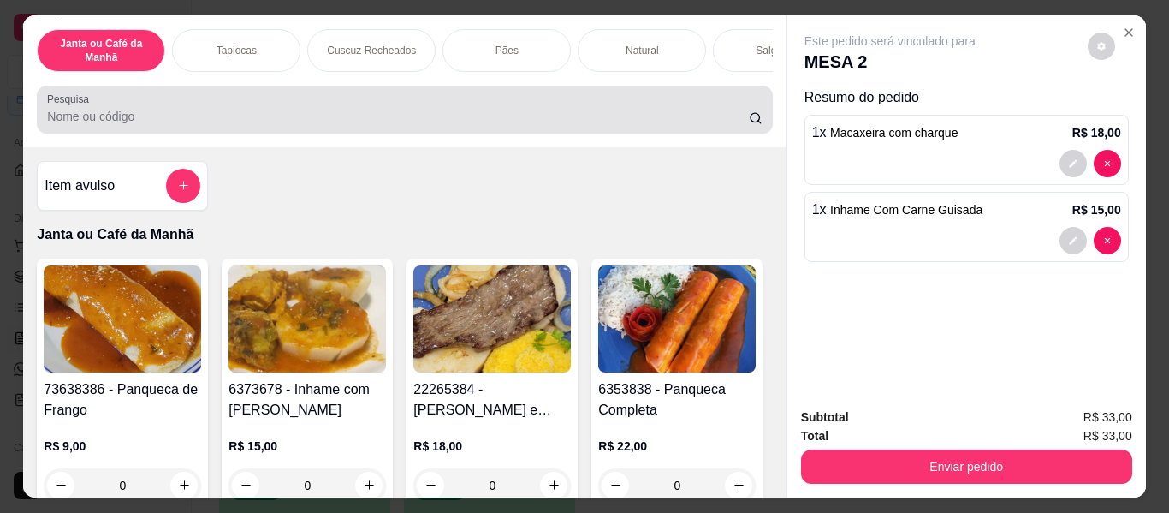
click at [366, 104] on div at bounding box center [404, 109] width 715 height 34
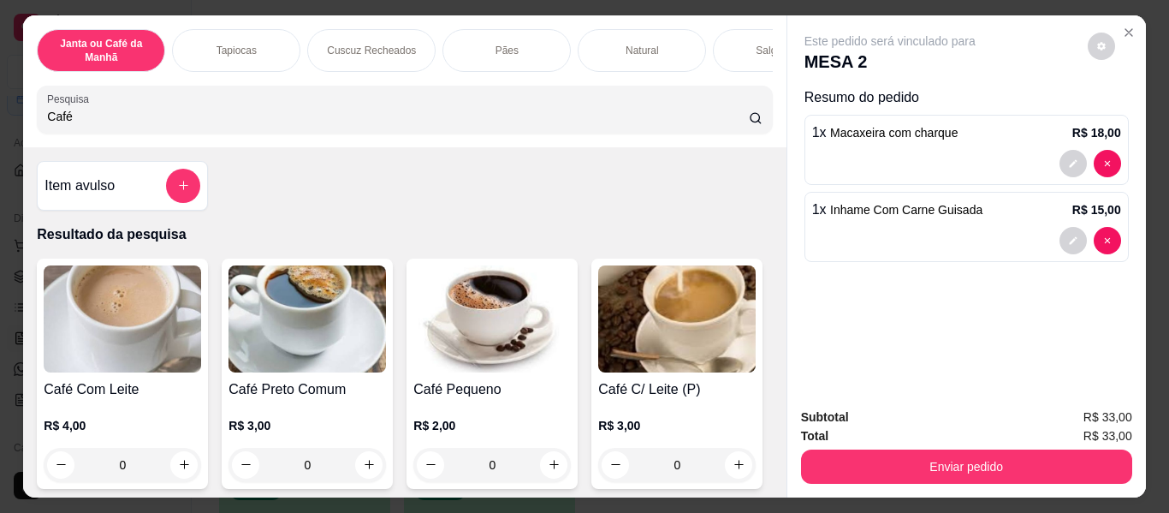
type input "Café"
click at [289, 107] on div "Café" at bounding box center [404, 109] width 715 height 34
click at [363, 467] on icon "increase-product-quantity" at bounding box center [369, 464] width 13 height 13
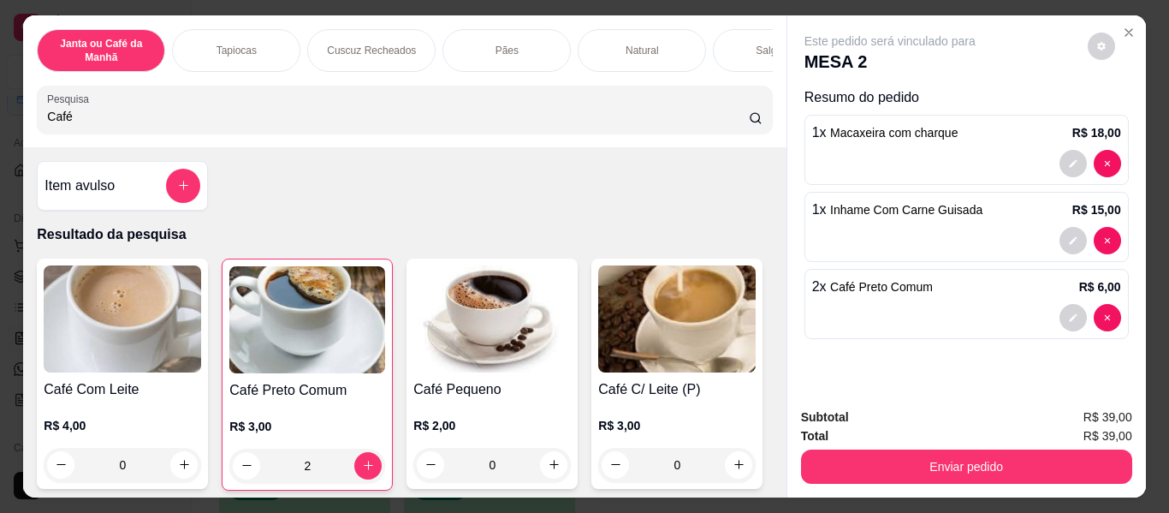
type input "2"
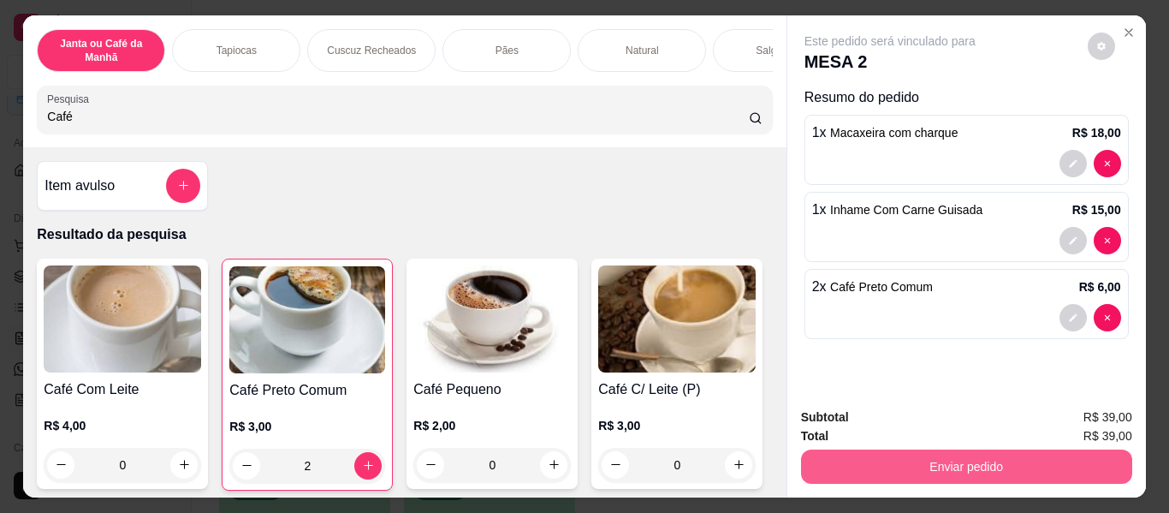
click at [994, 464] on button "Enviar pedido" at bounding box center [966, 466] width 331 height 34
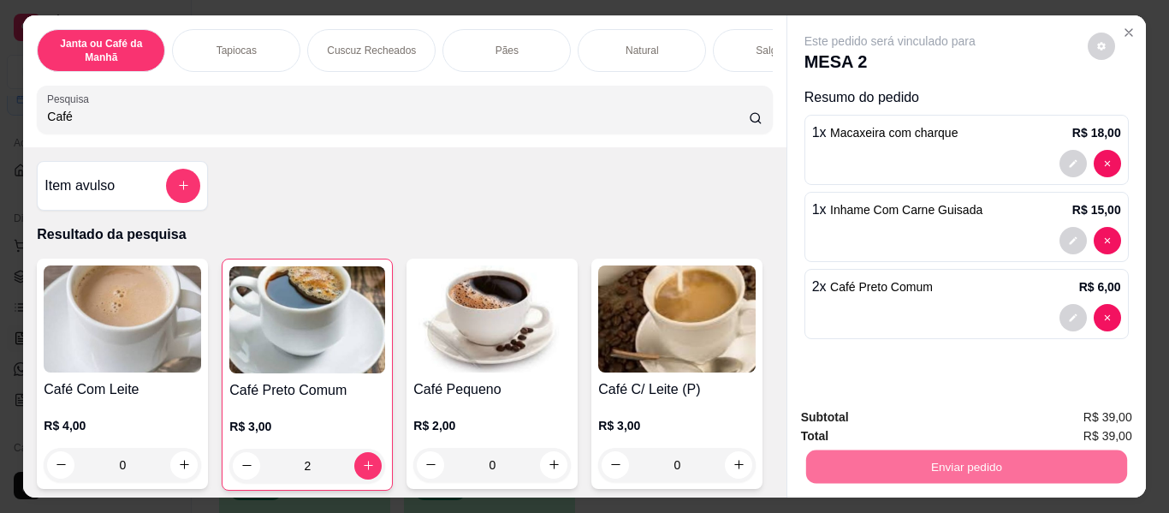
click at [1098, 421] on button "Enviar pedido" at bounding box center [1087, 418] width 97 height 33
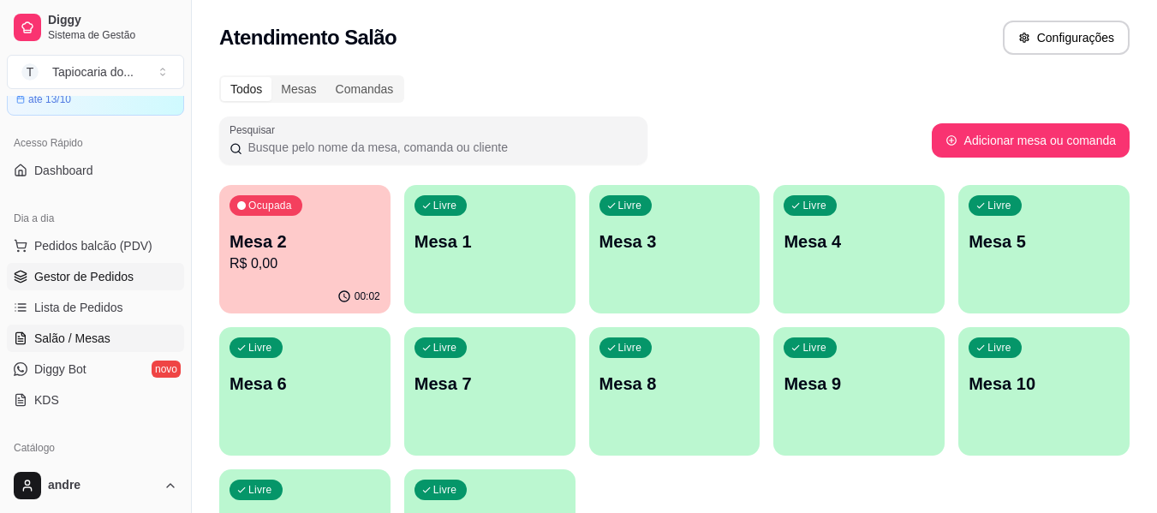
click at [89, 266] on link "Gestor de Pedidos" at bounding box center [95, 276] width 177 height 27
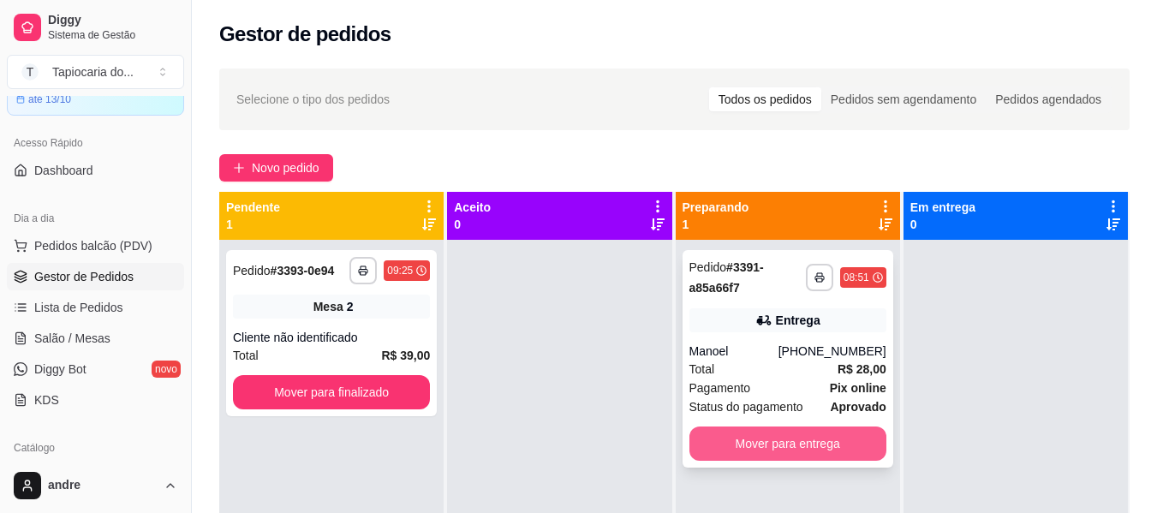
click at [782, 448] on button "Mover para entrega" at bounding box center [787, 443] width 197 height 34
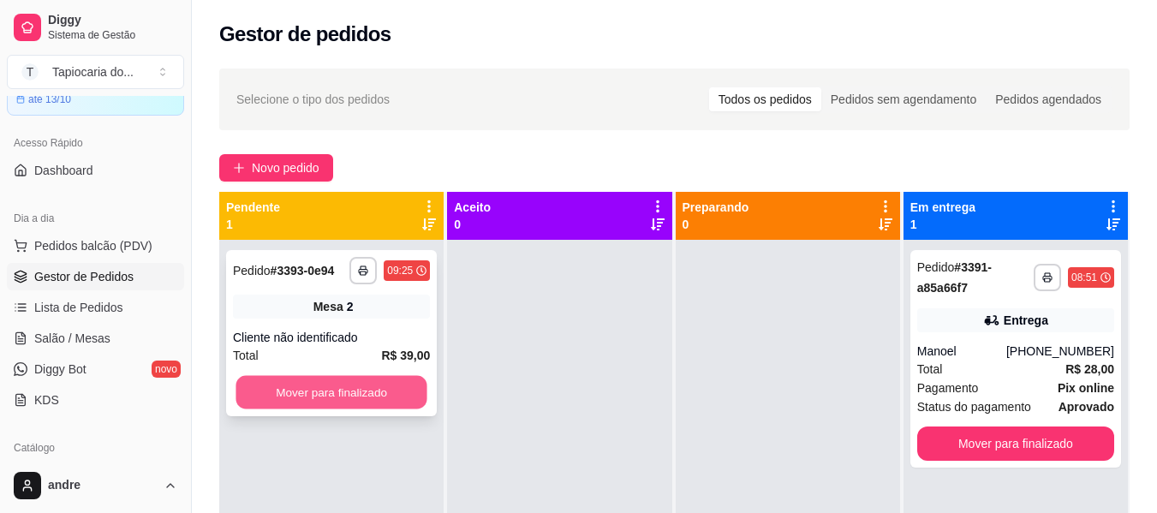
click at [402, 389] on button "Mover para finalizado" at bounding box center [330, 392] width 191 height 33
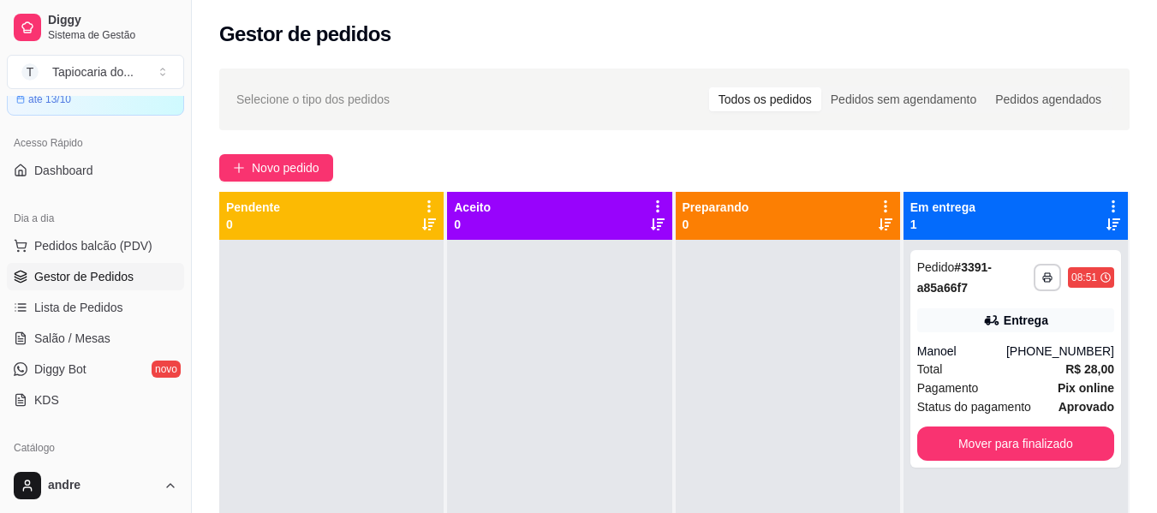
click at [458, 391] on div at bounding box center [559, 496] width 224 height 513
